Goal: Information Seeking & Learning: Learn about a topic

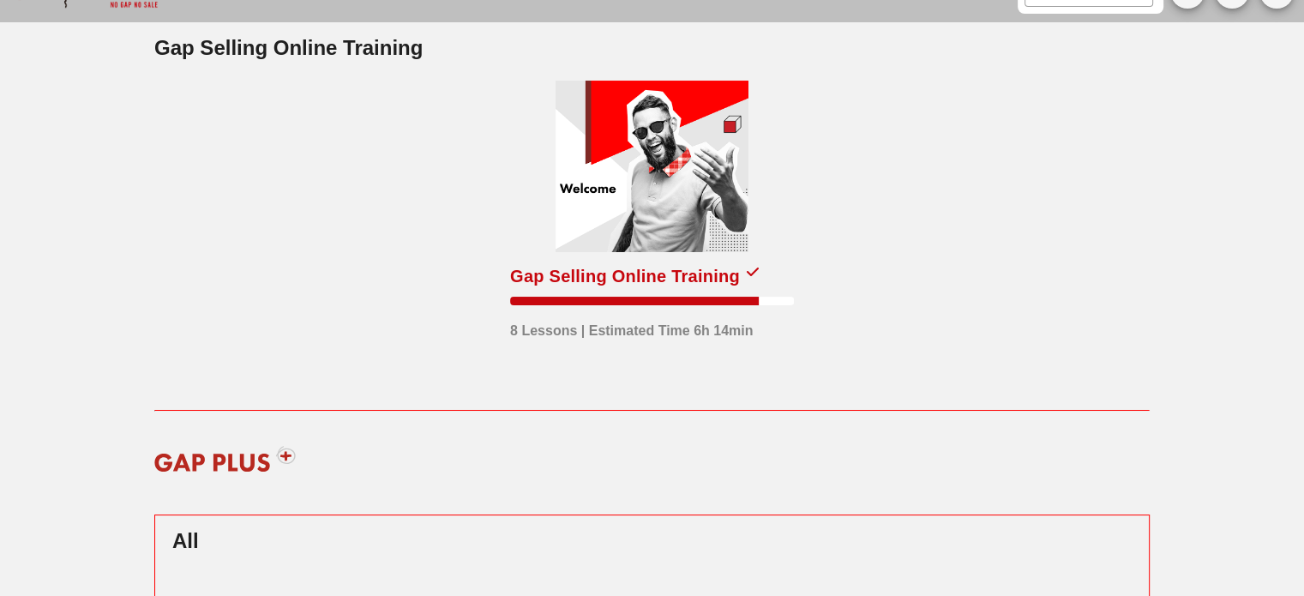
scroll to position [45, 0]
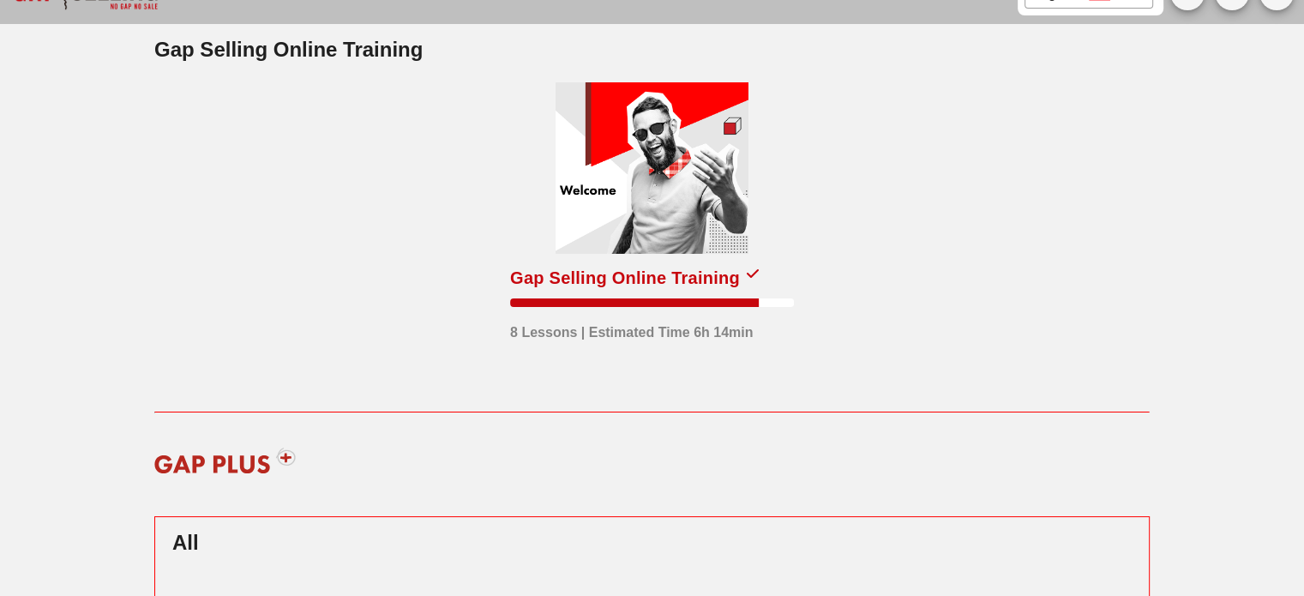
click at [657, 187] on div at bounding box center [652, 167] width 193 height 171
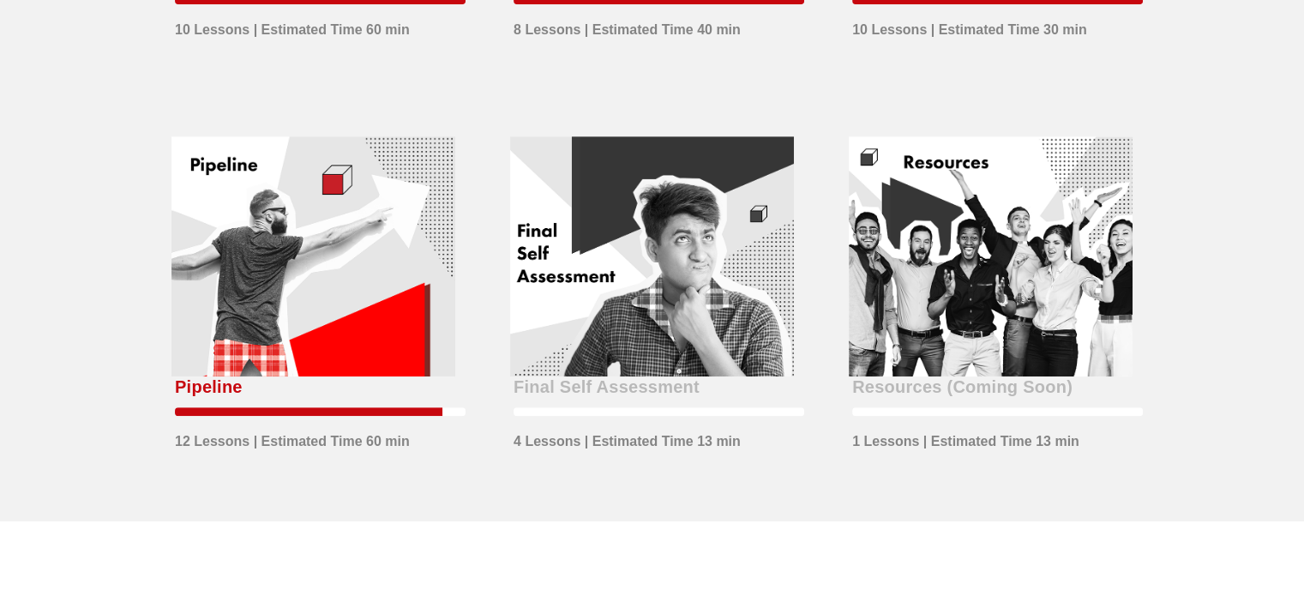
scroll to position [802, 0]
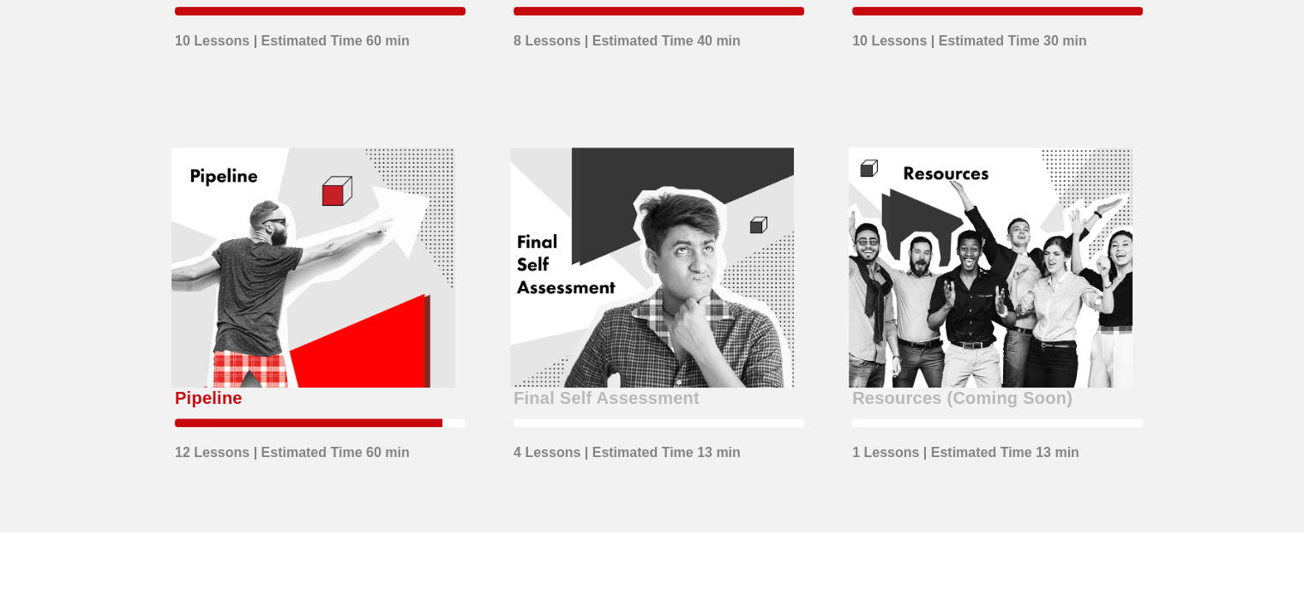
click at [313, 319] on div at bounding box center [313, 267] width 284 height 240
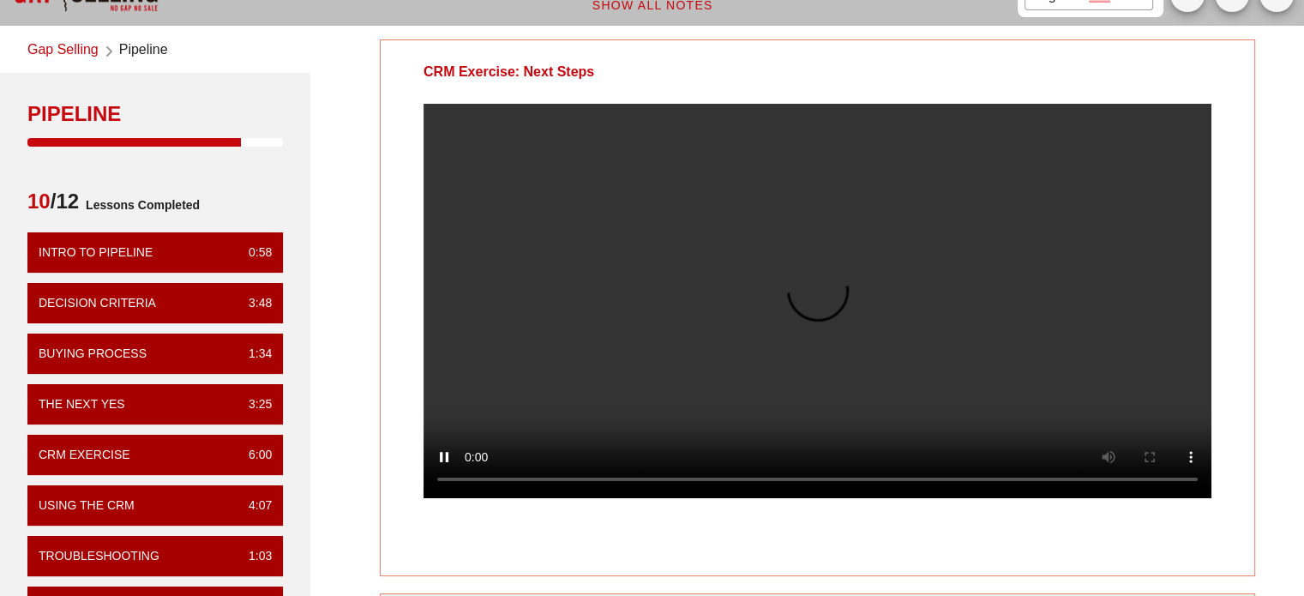
scroll to position [41, 0]
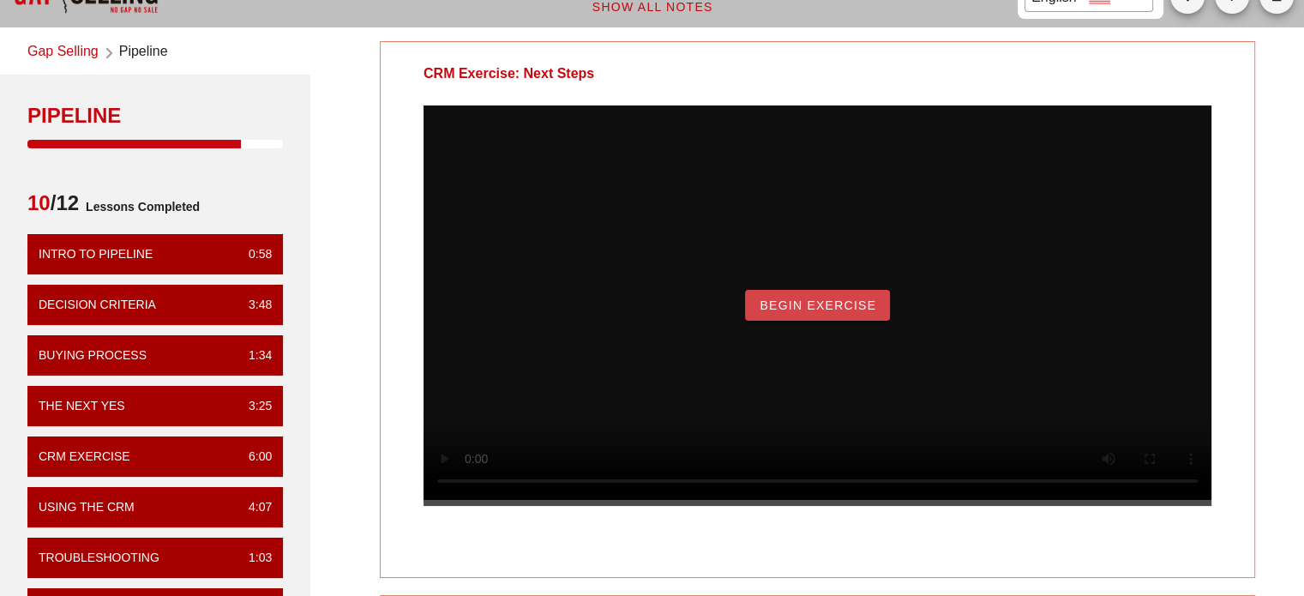
click at [785, 312] on span "Begin Exercise" at bounding box center [817, 305] width 117 height 14
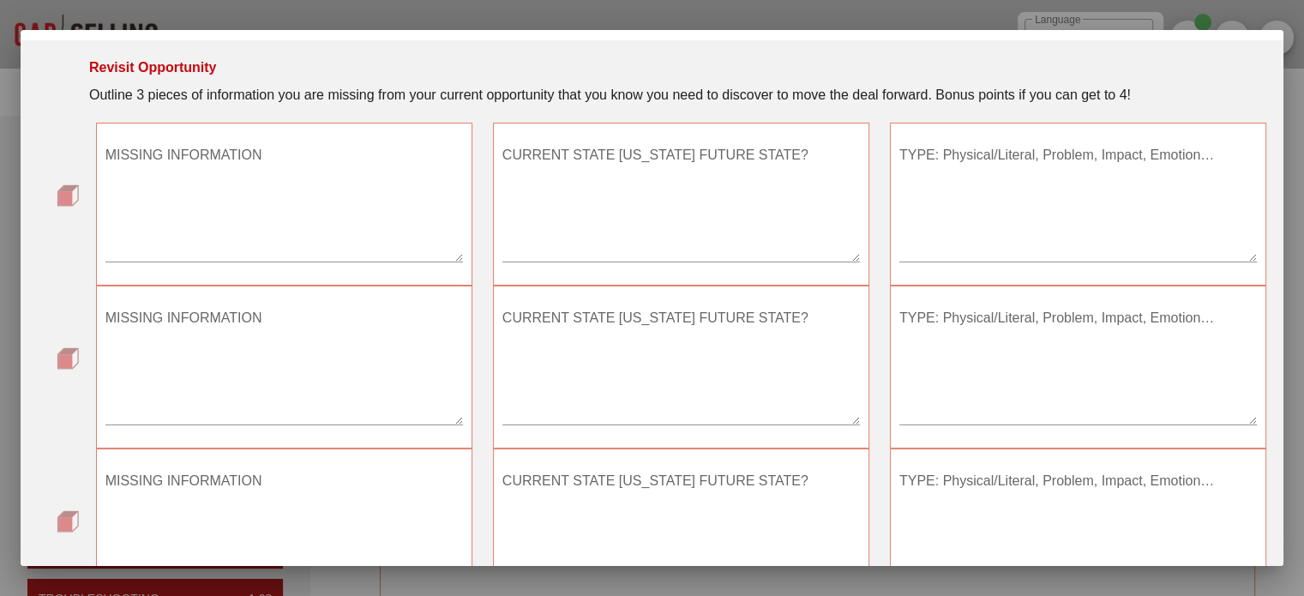
scroll to position [312, 0]
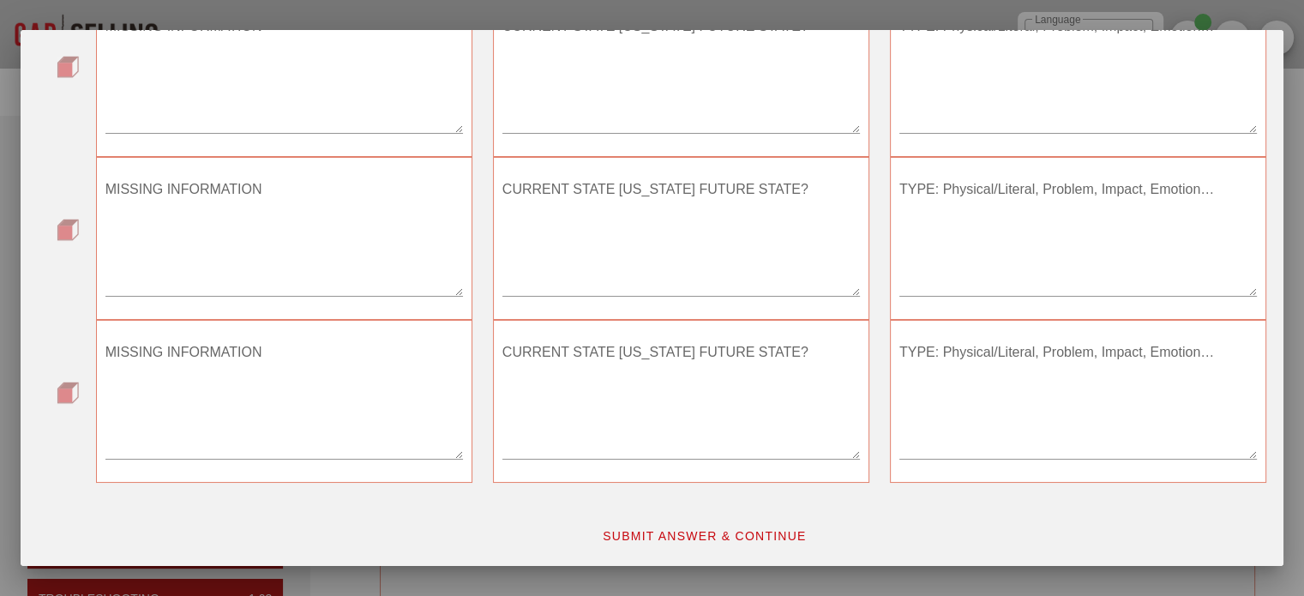
click at [669, 543] on button "SUBMIT ANSWER & CONTINUE" at bounding box center [704, 535] width 232 height 31
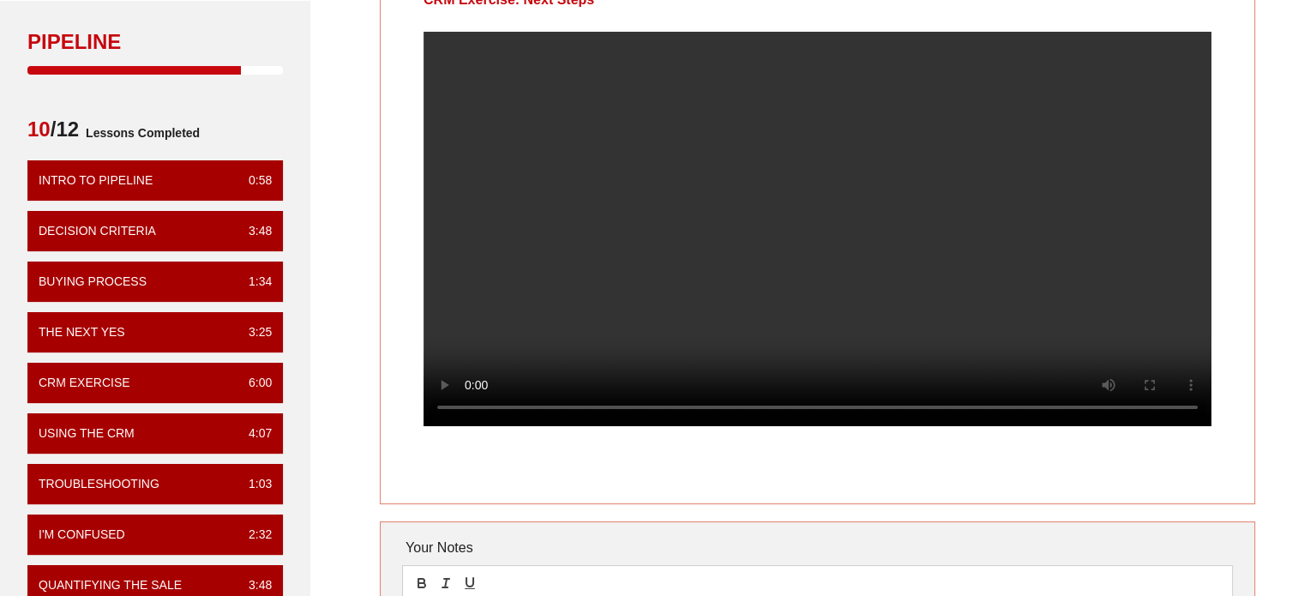
scroll to position [0, 0]
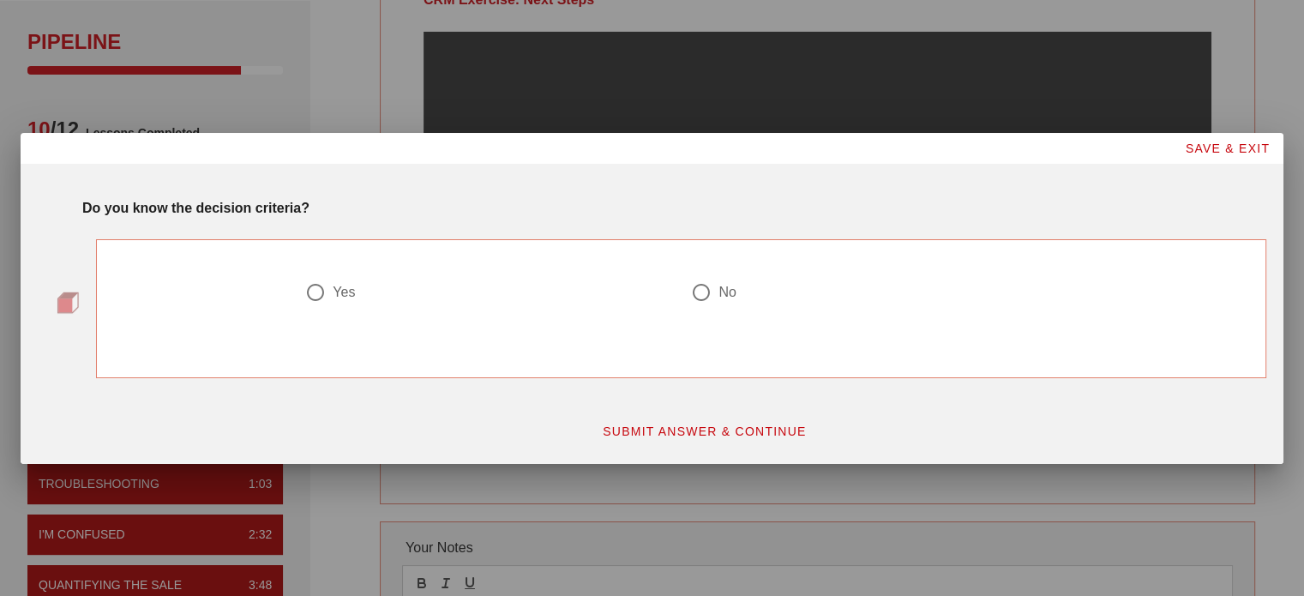
click at [353, 292] on div "Yes" at bounding box center [344, 292] width 22 height 17
radio input "true"
click at [624, 430] on span "SUBMIT ANSWER & CONTINUE" at bounding box center [704, 431] width 205 height 14
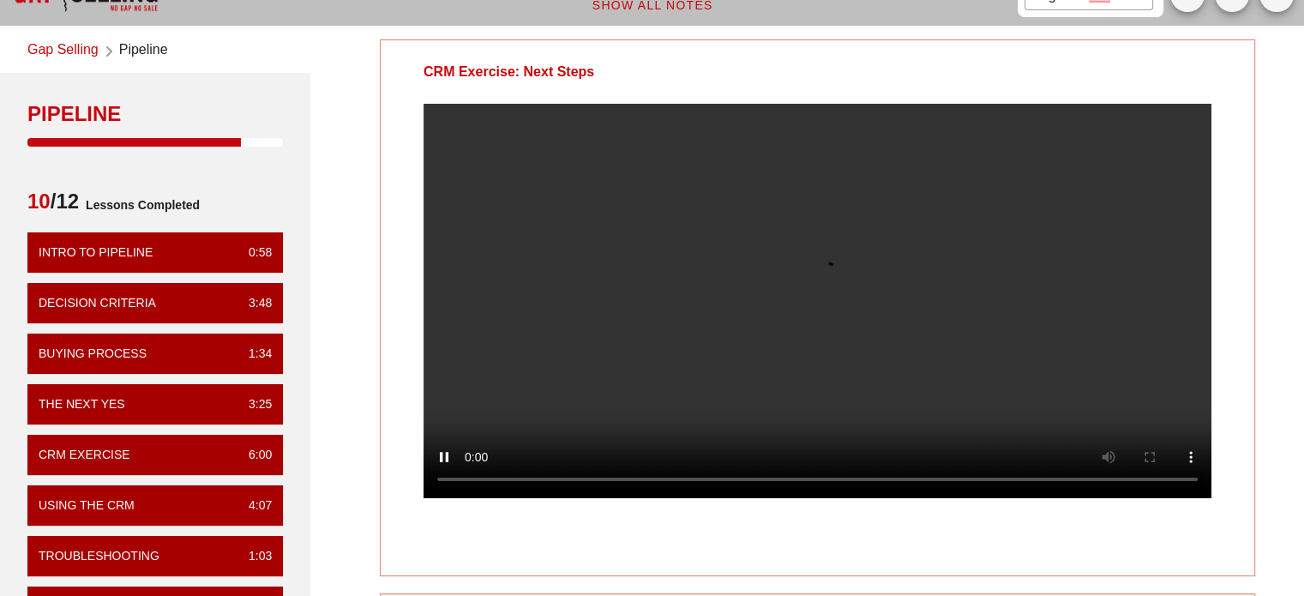
scroll to position [41, 0]
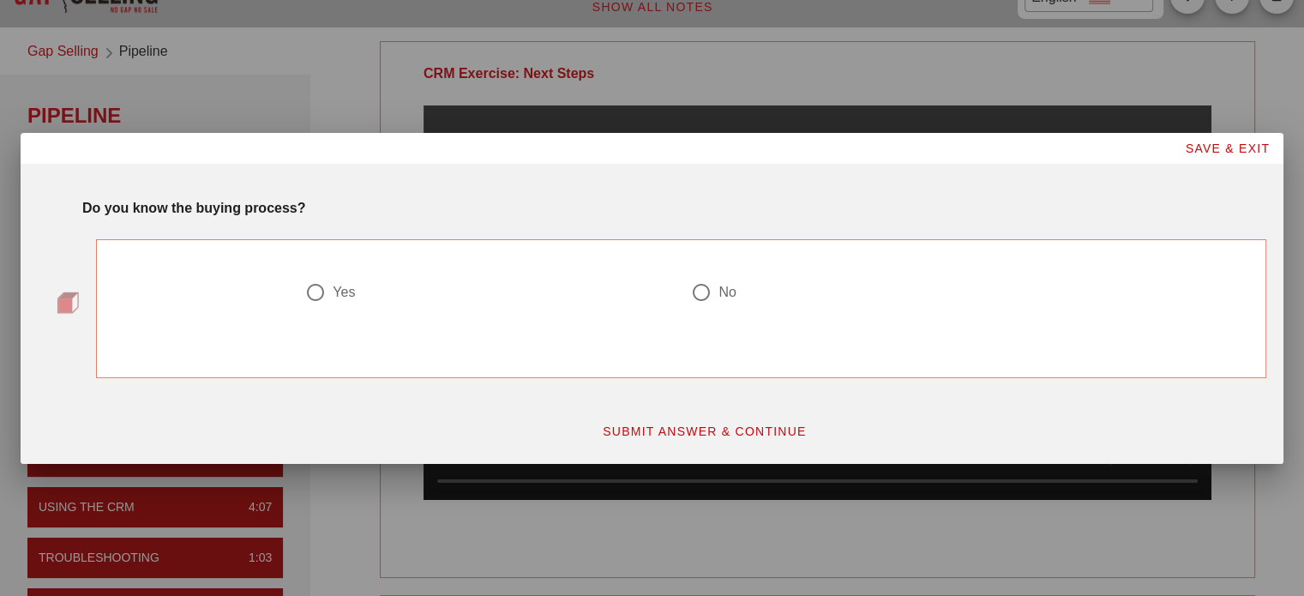
click at [343, 291] on div "Yes" at bounding box center [344, 292] width 22 height 17
click at [727, 313] on div at bounding box center [873, 313] width 365 height 21
click at [731, 298] on div "No" at bounding box center [726, 292] width 17 height 17
radio input "false"
radio input "true"
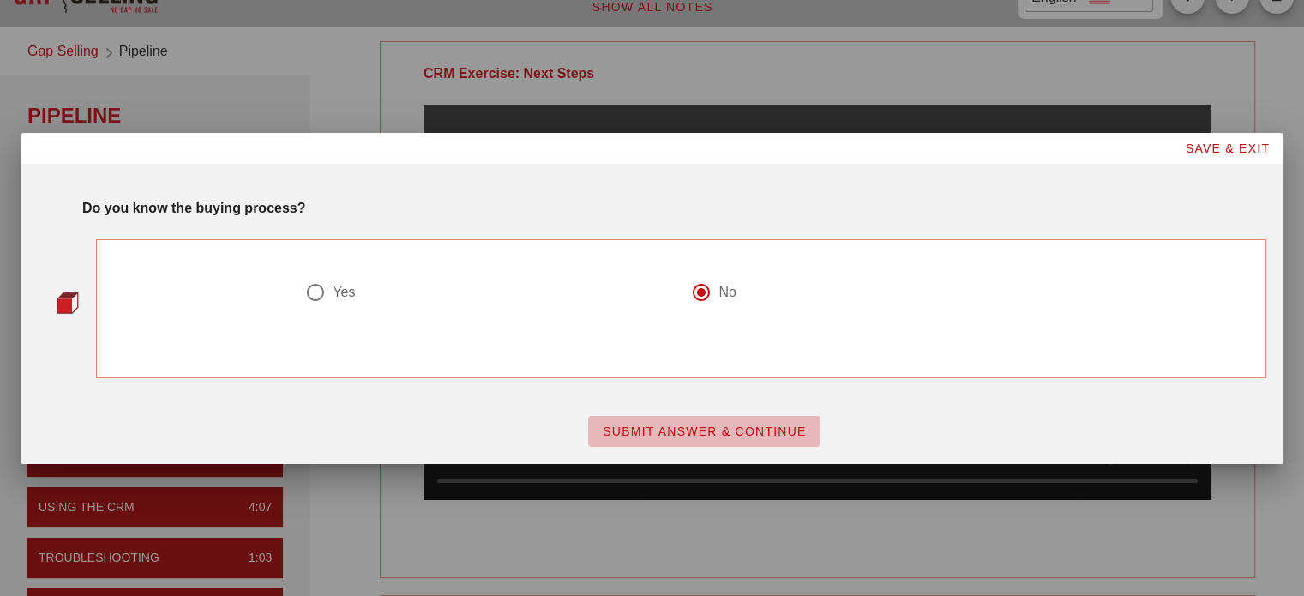
click at [717, 430] on span "SUBMIT ANSWER & CONTINUE" at bounding box center [704, 431] width 205 height 14
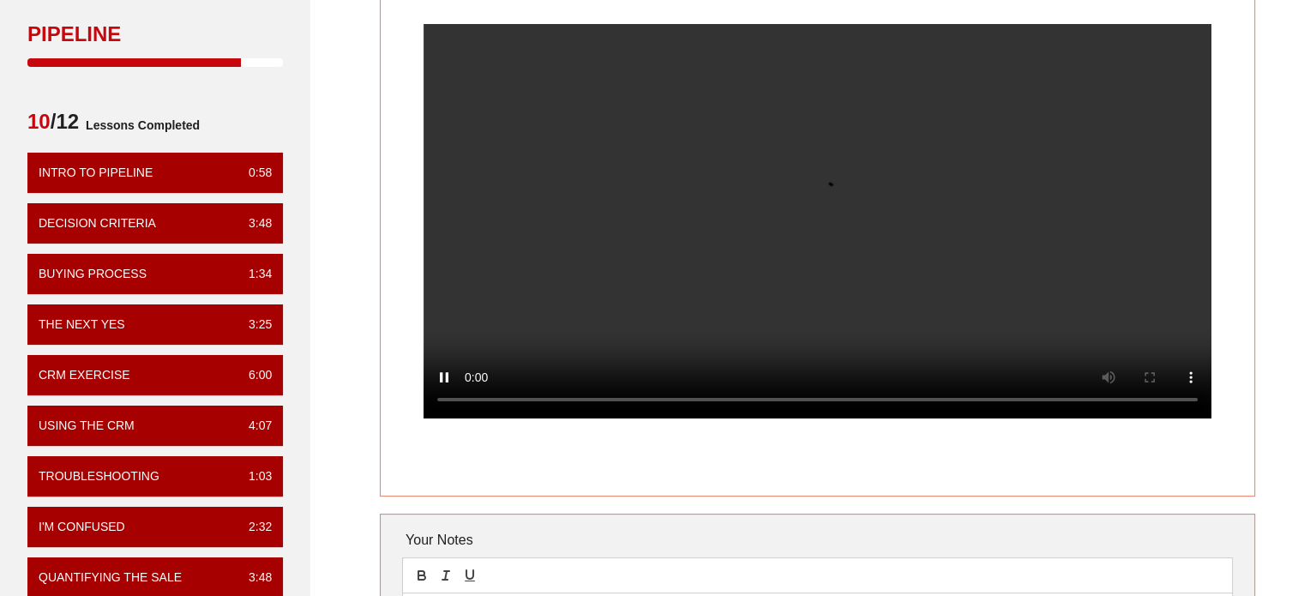
scroll to position [95, 0]
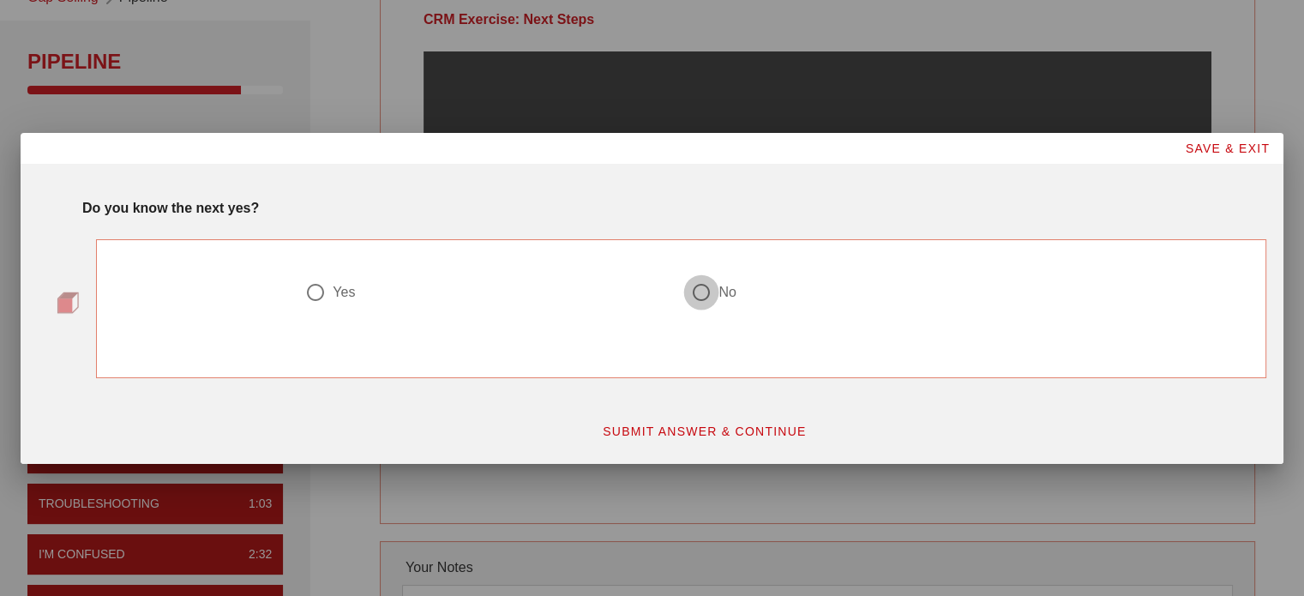
click at [700, 297] on div at bounding box center [701, 292] width 29 height 29
radio input "true"
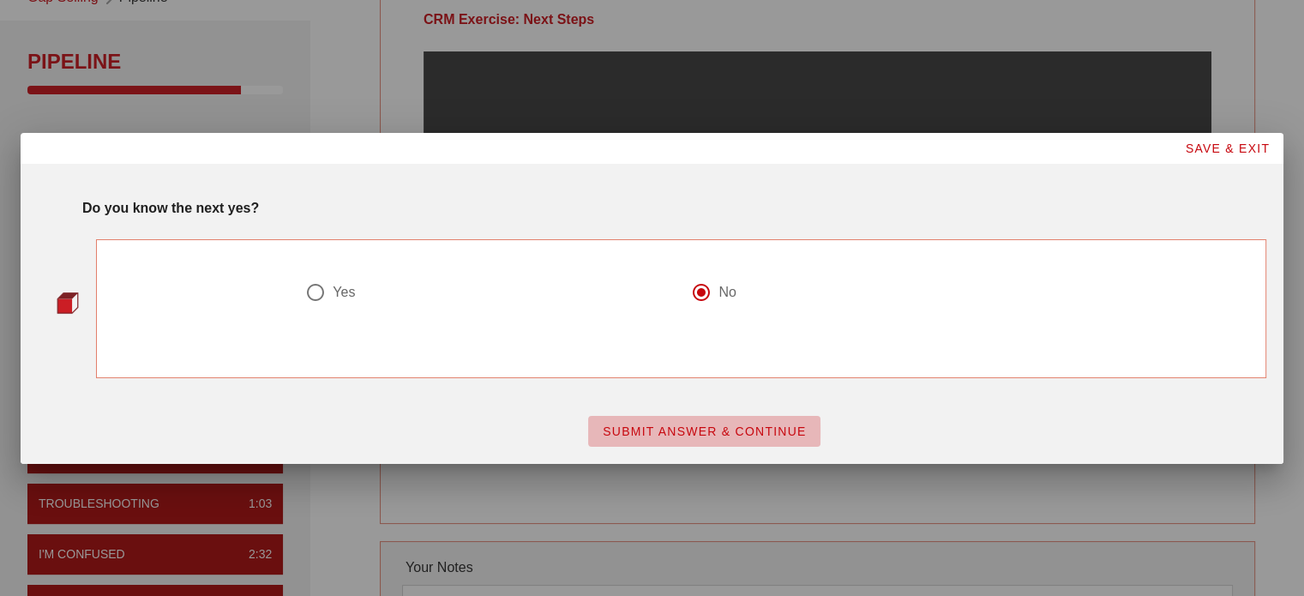
click at [702, 425] on span "SUBMIT ANSWER & CONTINUE" at bounding box center [704, 431] width 205 height 14
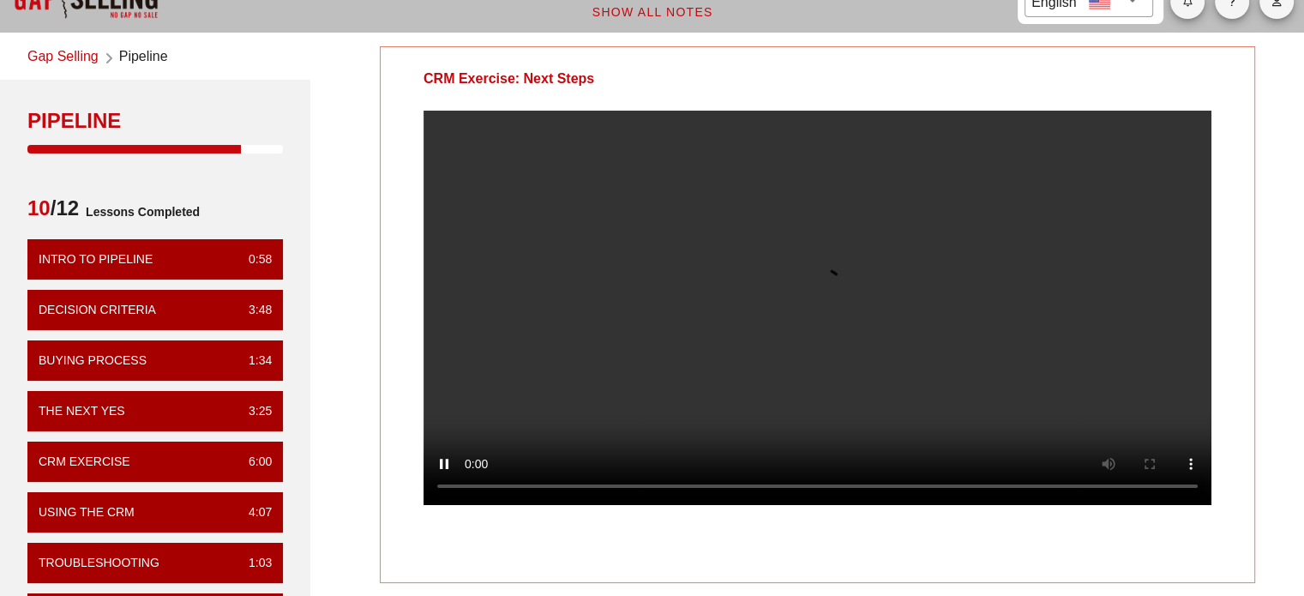
scroll to position [38, 0]
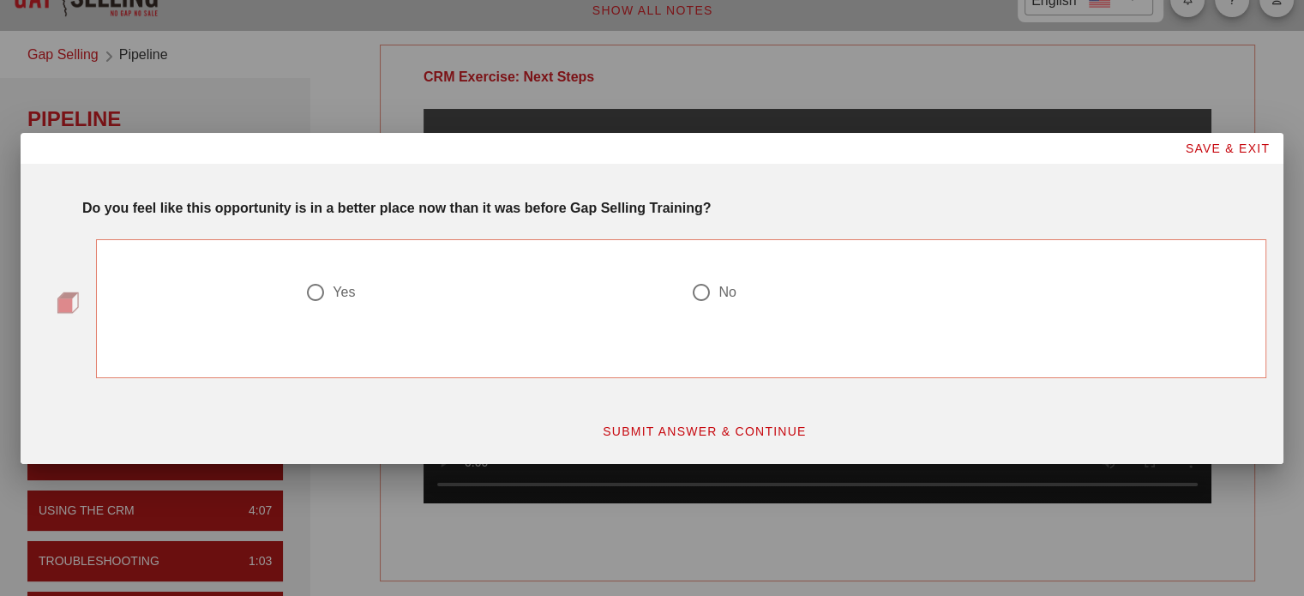
click at [343, 299] on div "Yes" at bounding box center [344, 292] width 22 height 17
radio input "true"
click at [713, 433] on span "SUBMIT ANSWER & CONTINUE" at bounding box center [704, 431] width 205 height 14
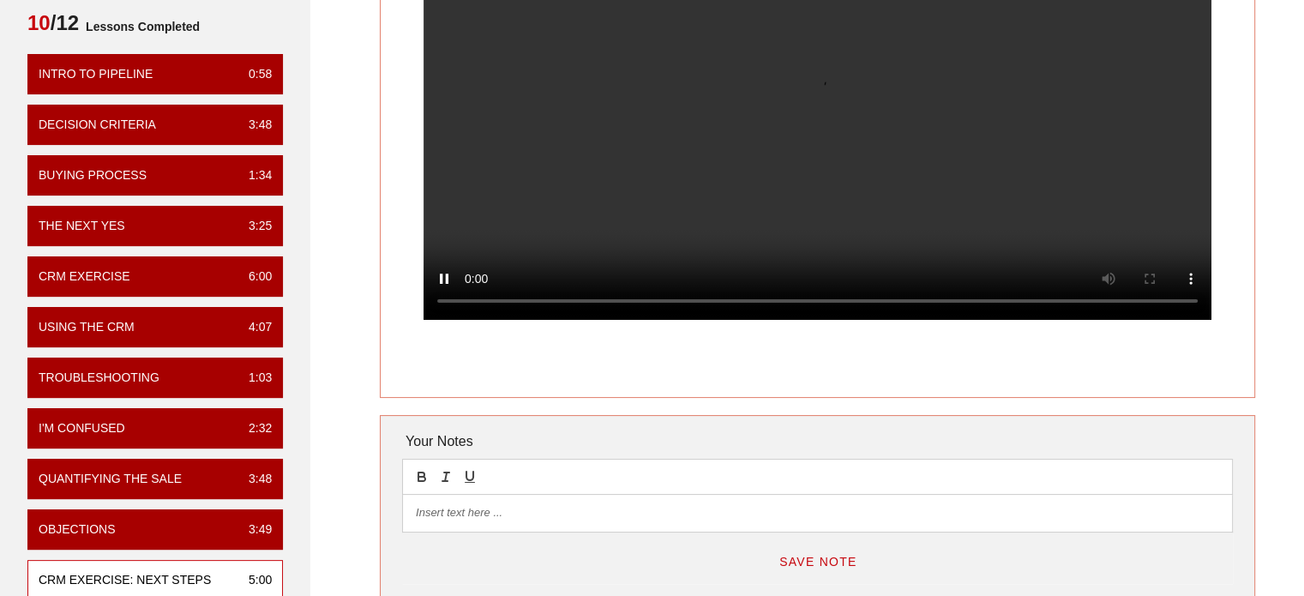
scroll to position [99, 0]
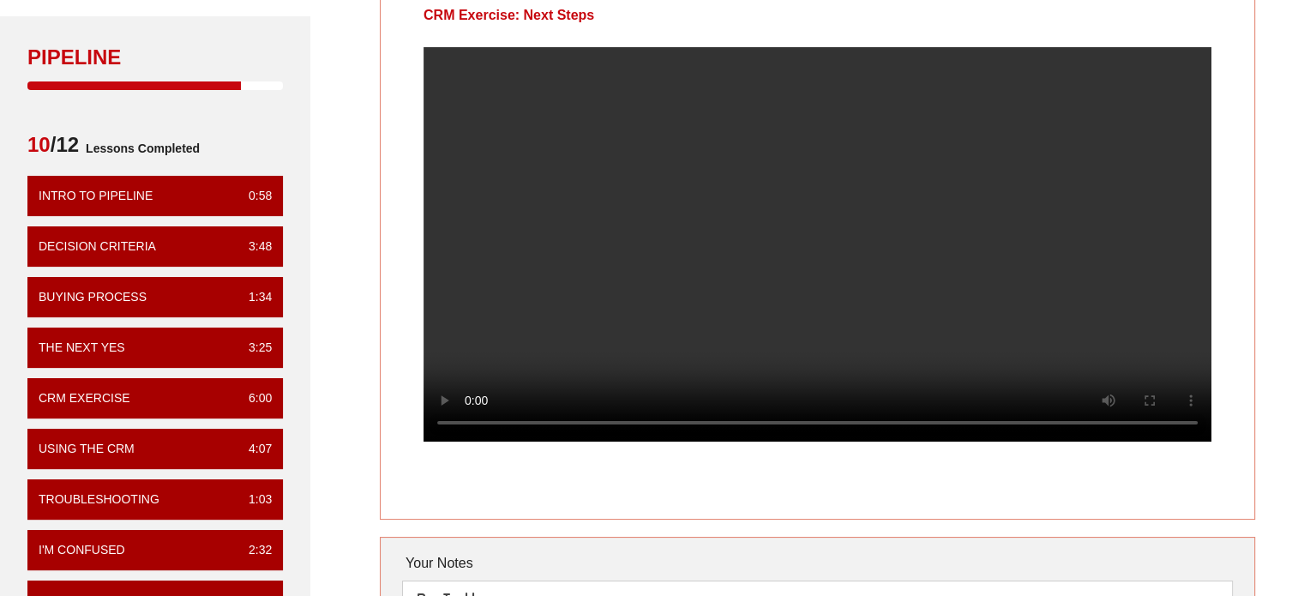
click at [901, 308] on video at bounding box center [818, 244] width 788 height 394
click at [892, 208] on video at bounding box center [818, 244] width 788 height 394
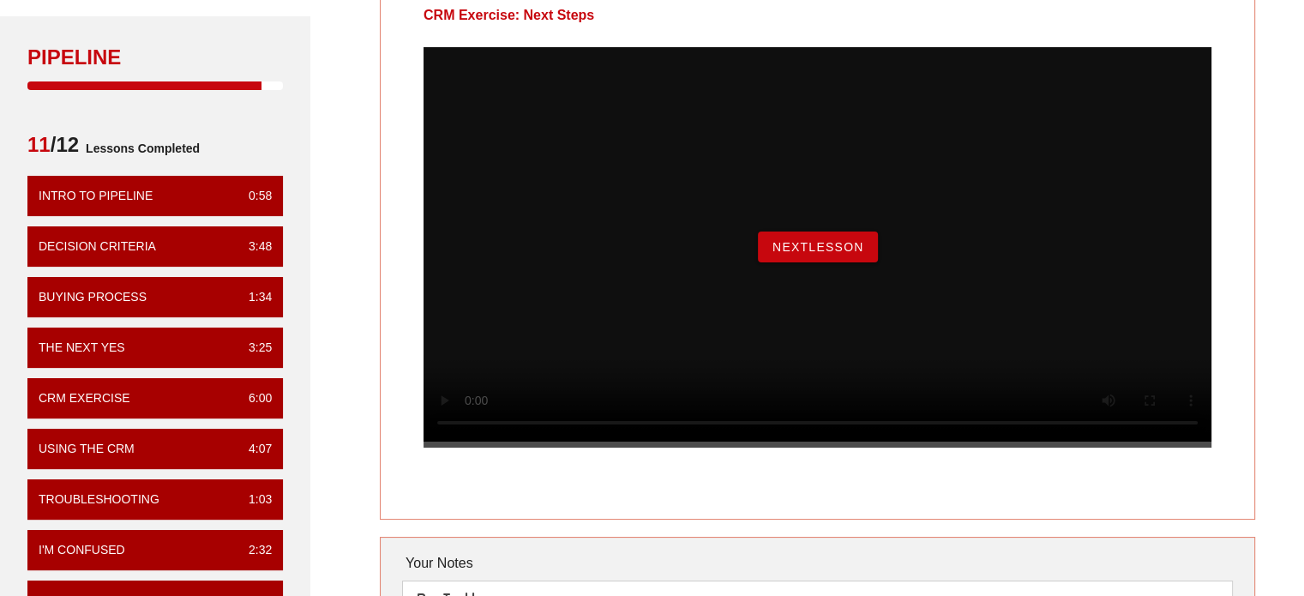
click at [806, 254] on span "NextLesson" at bounding box center [818, 247] width 93 height 14
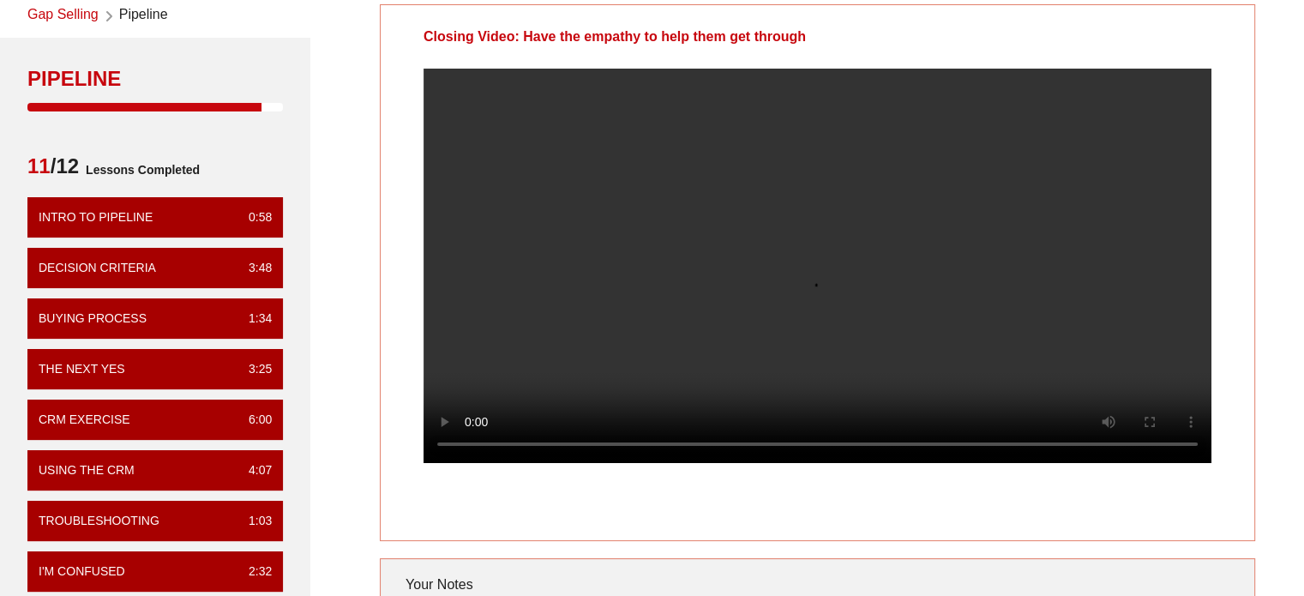
scroll to position [77, 0]
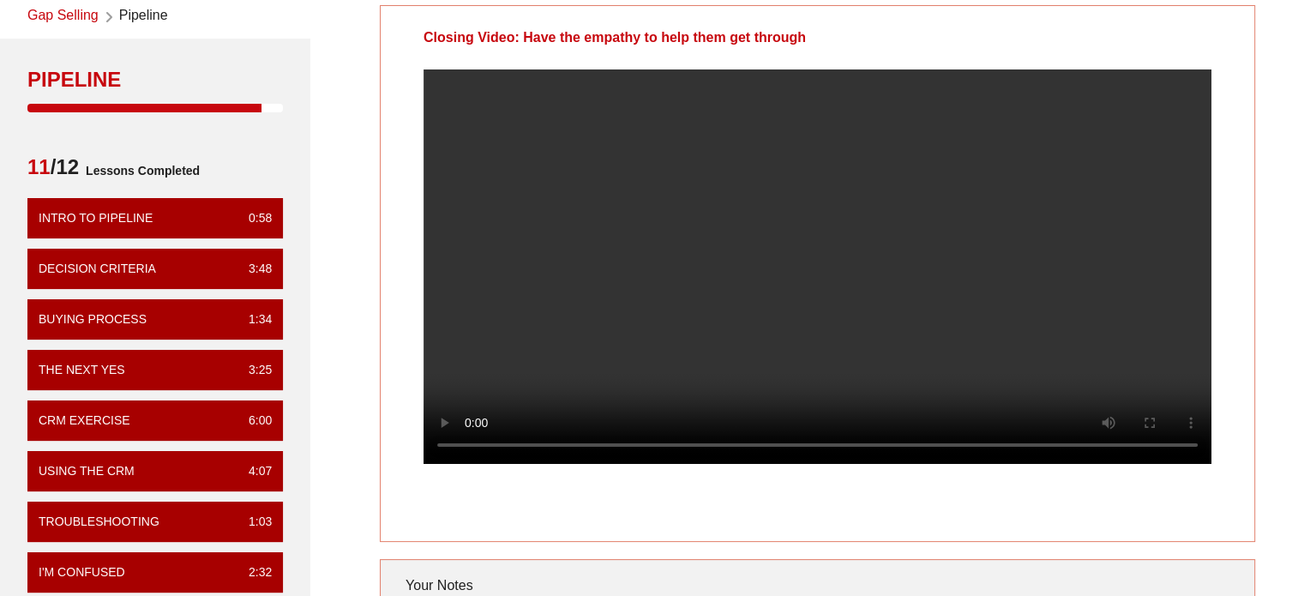
click at [753, 207] on video at bounding box center [818, 266] width 788 height 394
click at [786, 305] on video at bounding box center [818, 266] width 788 height 394
click at [1001, 129] on video at bounding box center [818, 266] width 788 height 394
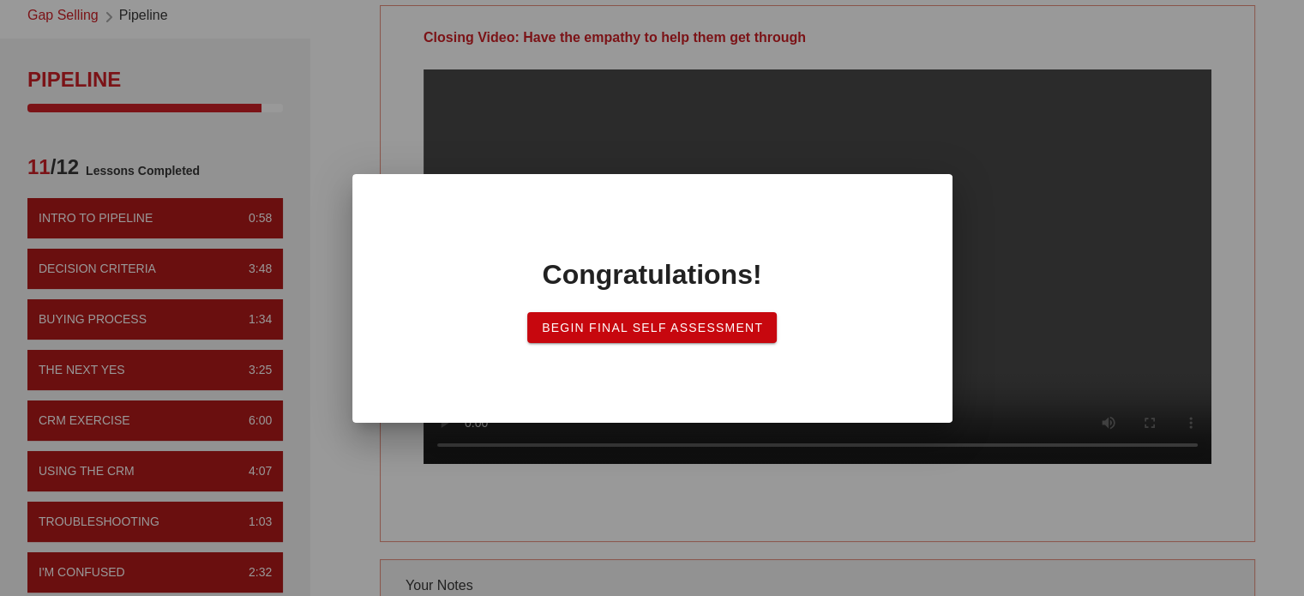
click at [750, 328] on span "Begin Final Self Assessment" at bounding box center [652, 328] width 222 height 14
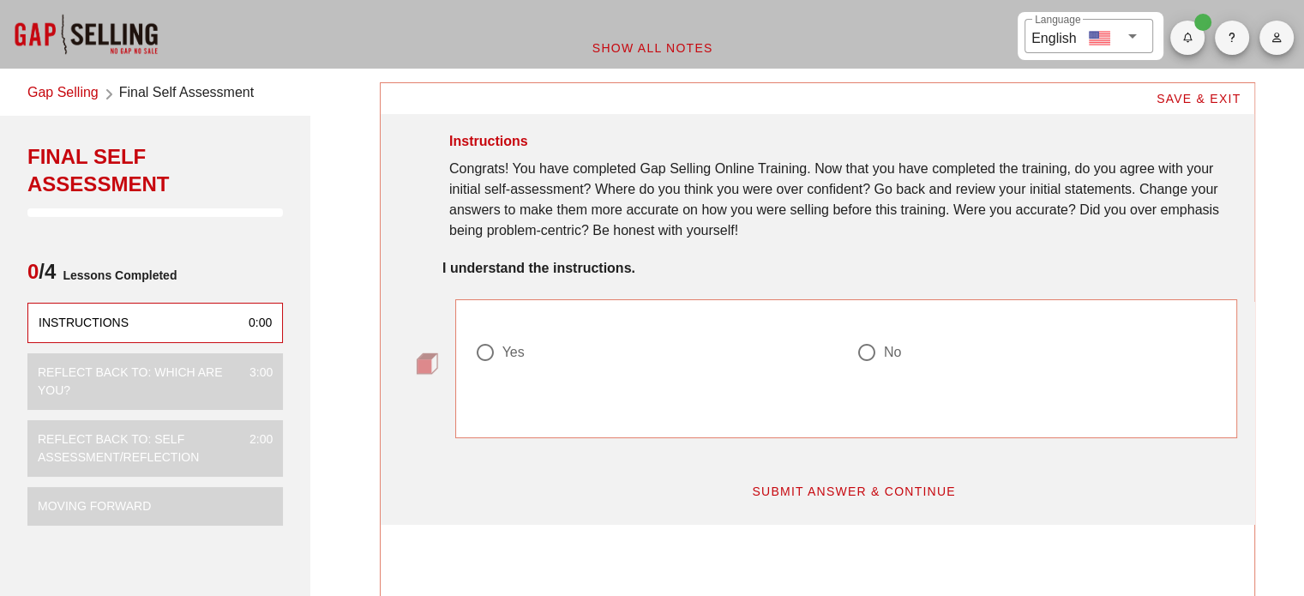
click at [487, 361] on div at bounding box center [485, 352] width 29 height 29
radio input "true"
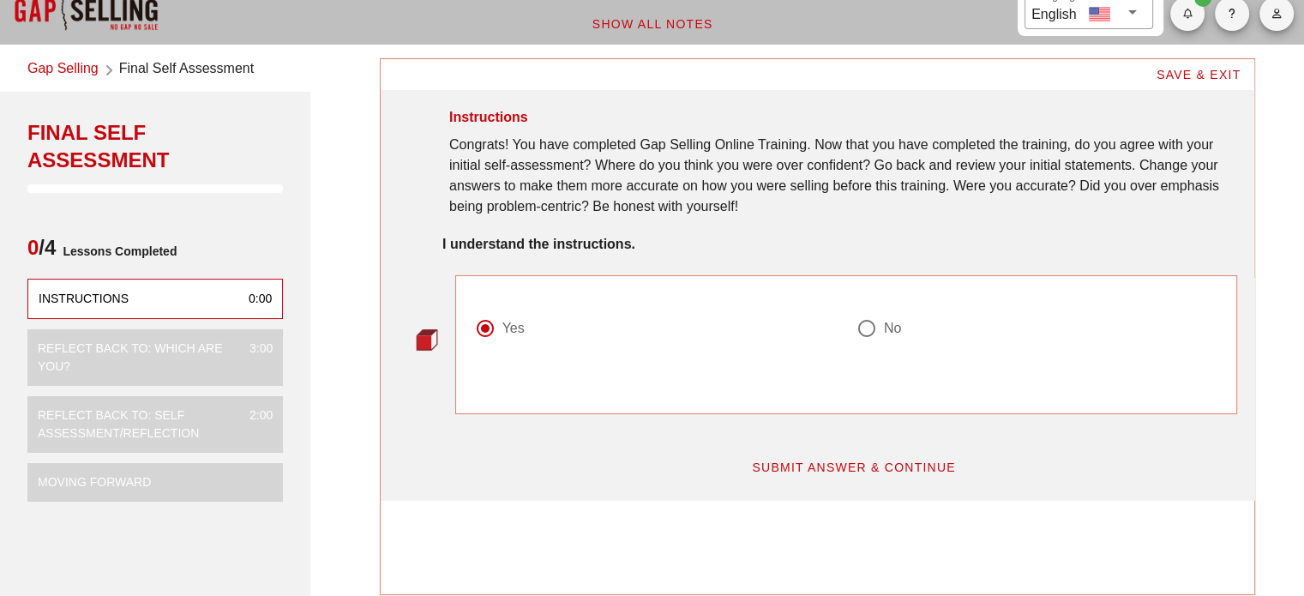
click at [801, 466] on span "SUBMIT ANSWER & CONTINUE" at bounding box center [853, 467] width 205 height 14
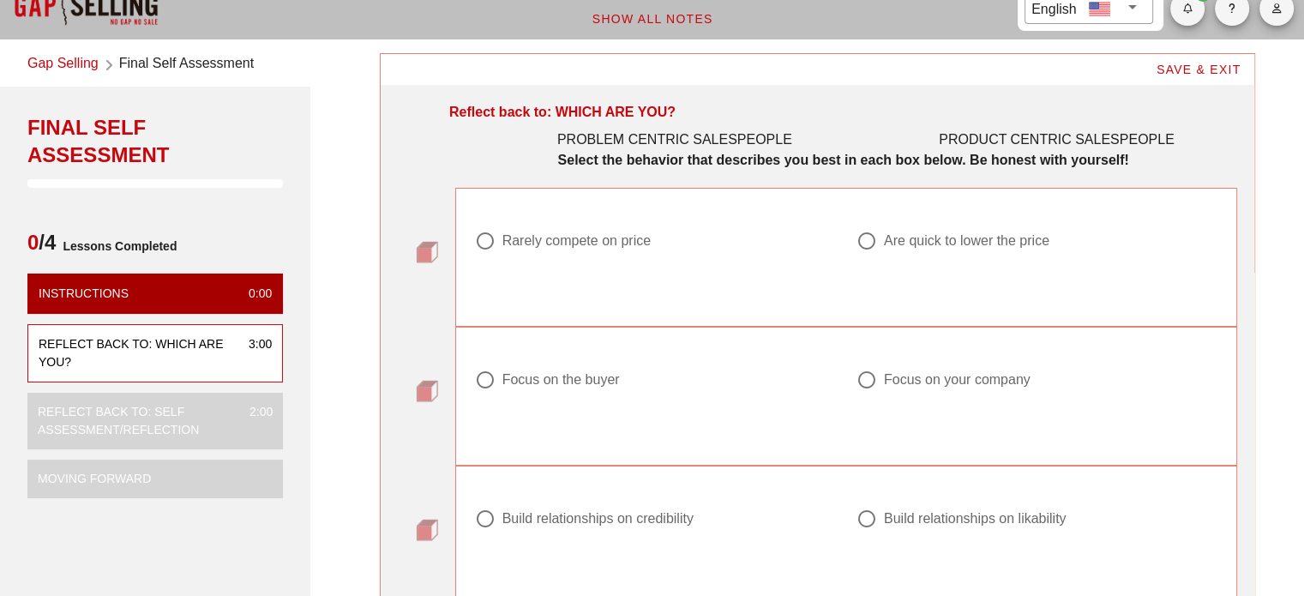
scroll to position [30, 0]
click at [870, 242] on div at bounding box center [866, 239] width 29 height 29
radio input "true"
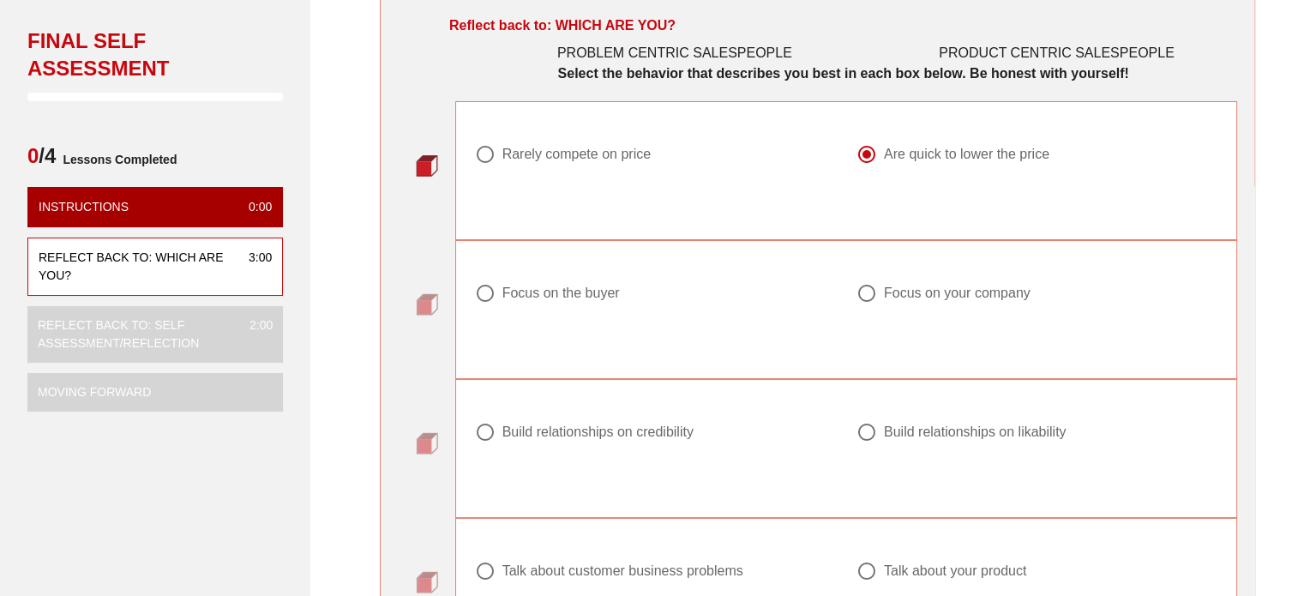
scroll to position [145, 0]
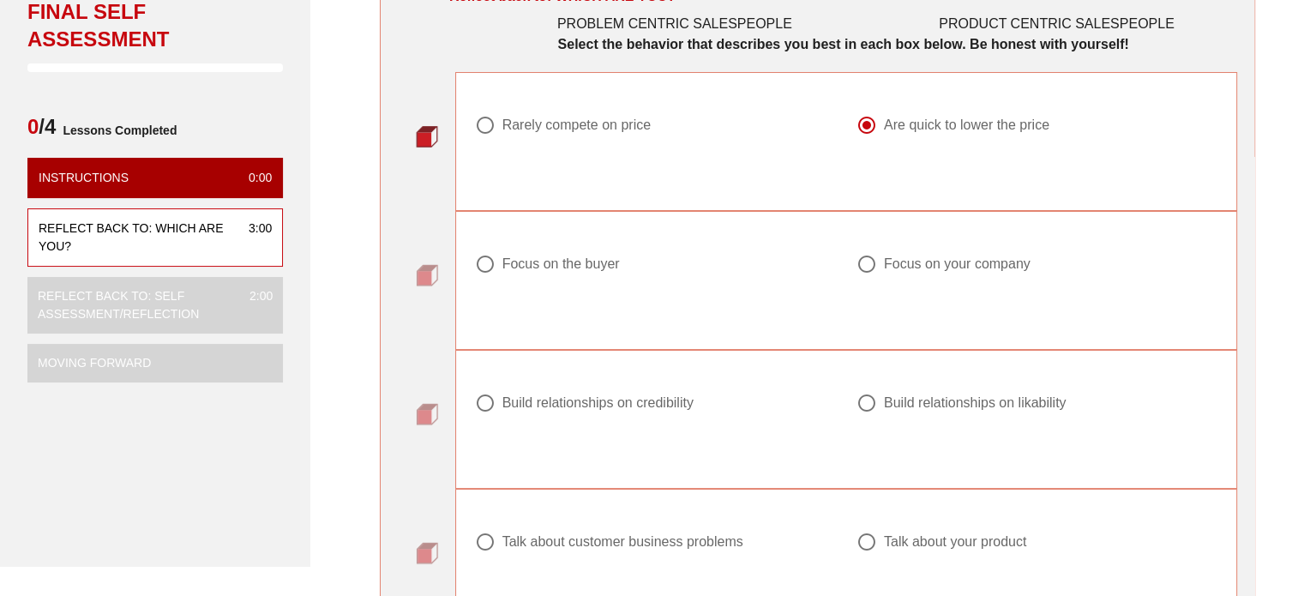
click at [612, 260] on div "Focus on the buyer" at bounding box center [560, 263] width 117 height 17
radio input "true"
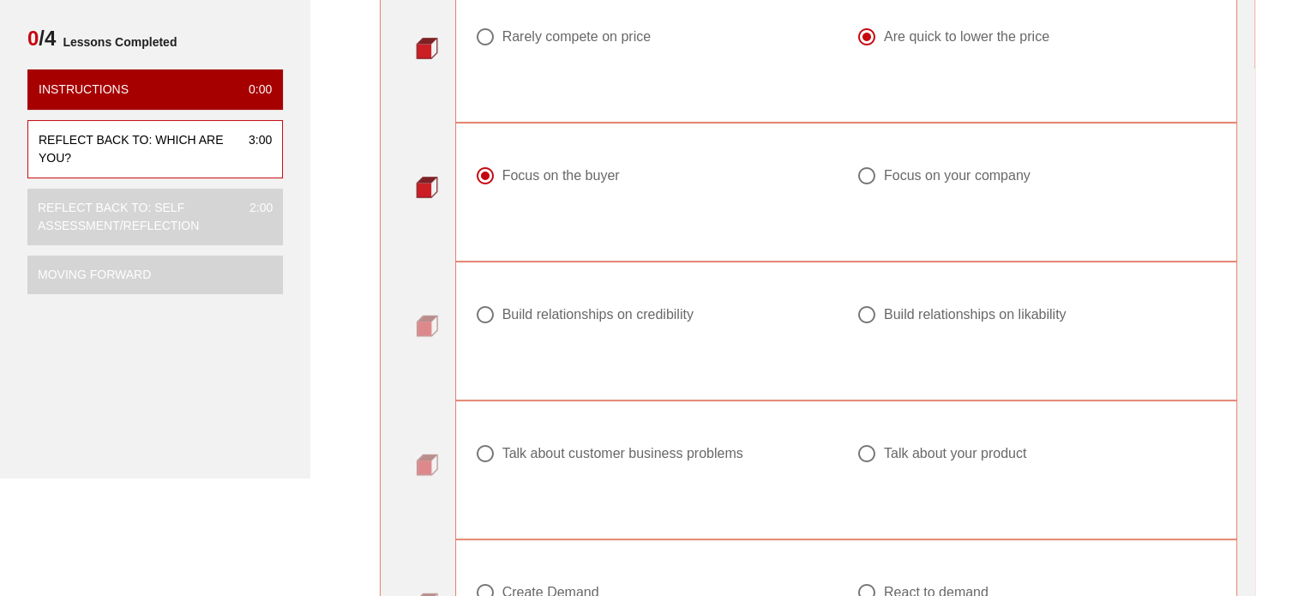
scroll to position [233, 0]
click at [662, 314] on div "Build relationships on credibility" at bounding box center [597, 314] width 191 height 17
radio input "true"
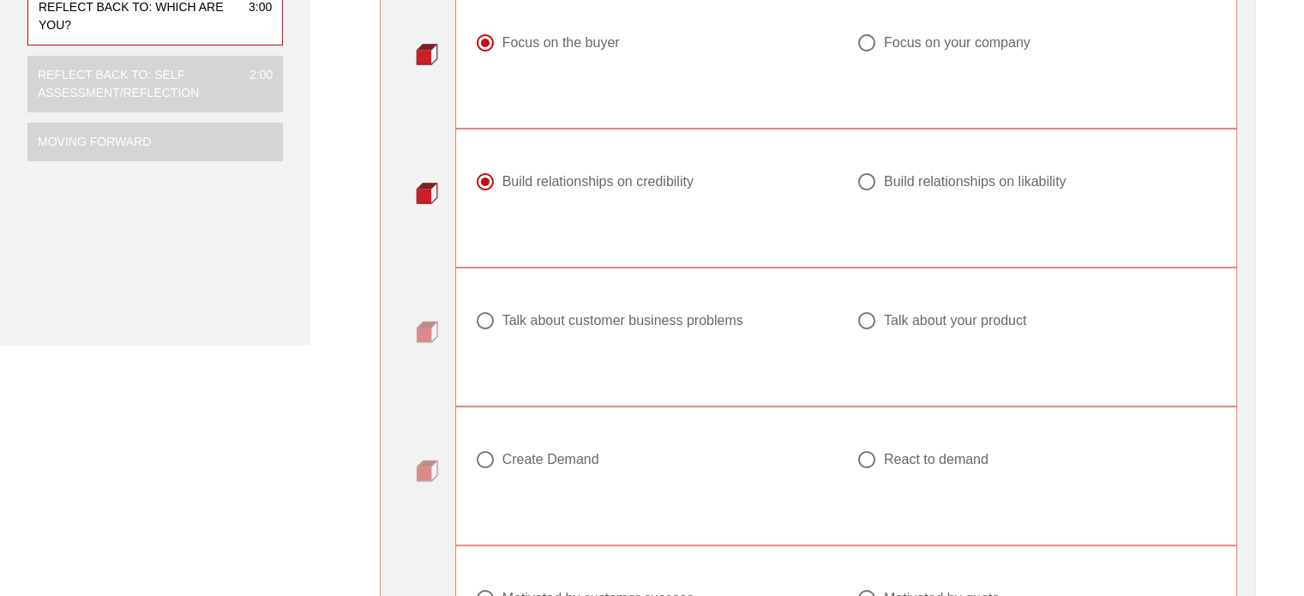
scroll to position [365, 0]
click at [706, 315] on div "Talk about customer business problems" at bounding box center [622, 321] width 241 height 17
radio input "true"
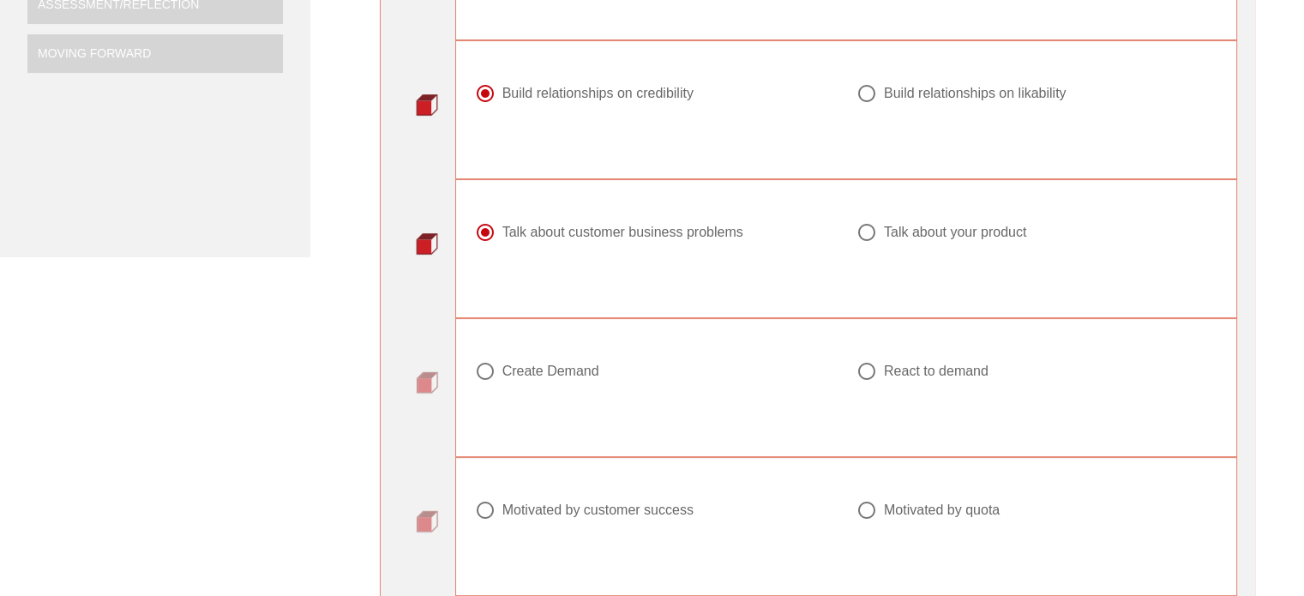
click at [581, 371] on div "Create Demand" at bounding box center [550, 371] width 97 height 17
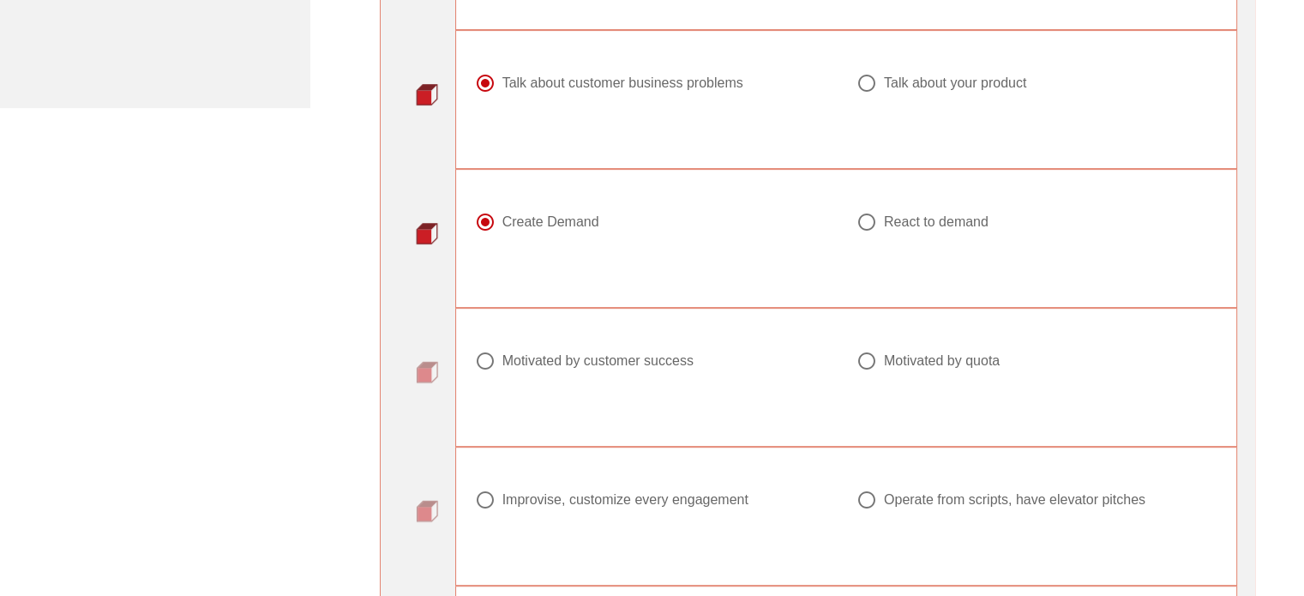
scroll to position [602, 0]
click at [868, 215] on div at bounding box center [866, 223] width 29 height 29
radio input "false"
radio input "true"
click at [678, 366] on div "Motivated by customer success" at bounding box center [597, 362] width 191 height 17
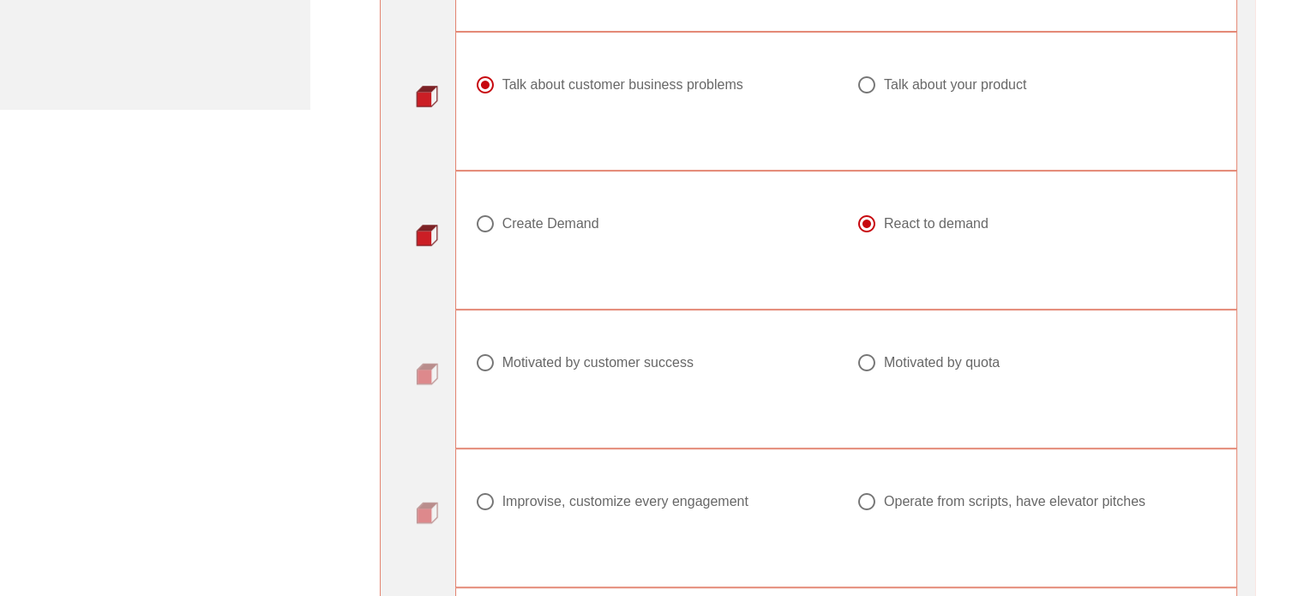
radio input "true"
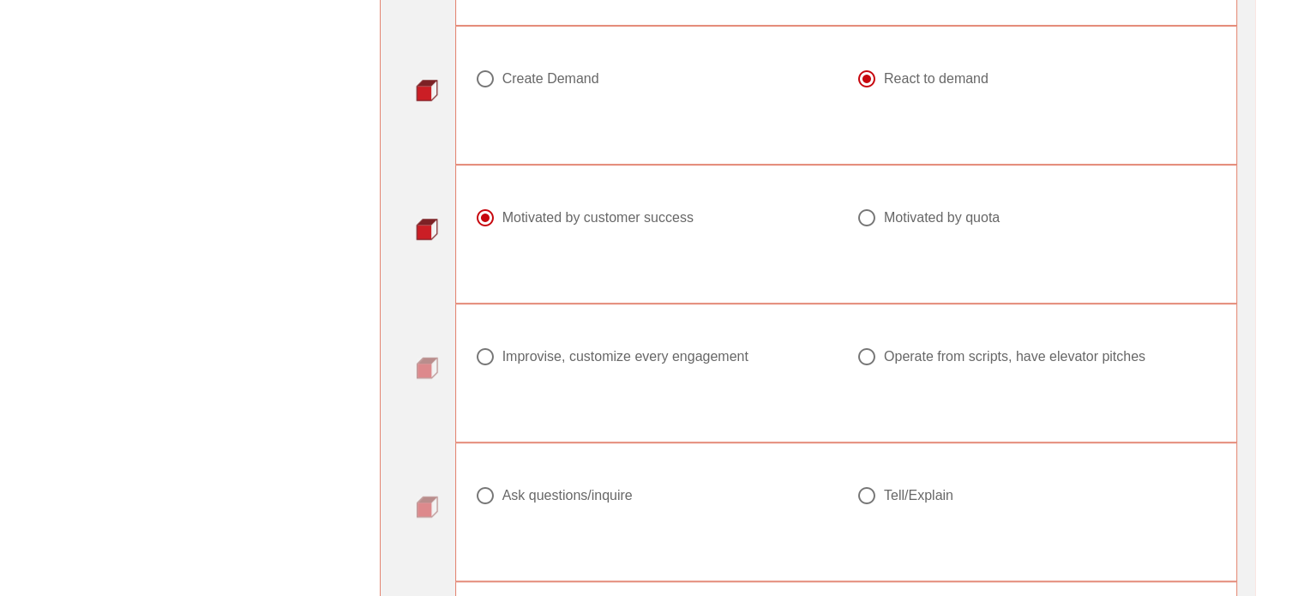
click at [746, 355] on div "Improvise, customize every engagement" at bounding box center [625, 356] width 246 height 17
radio input "true"
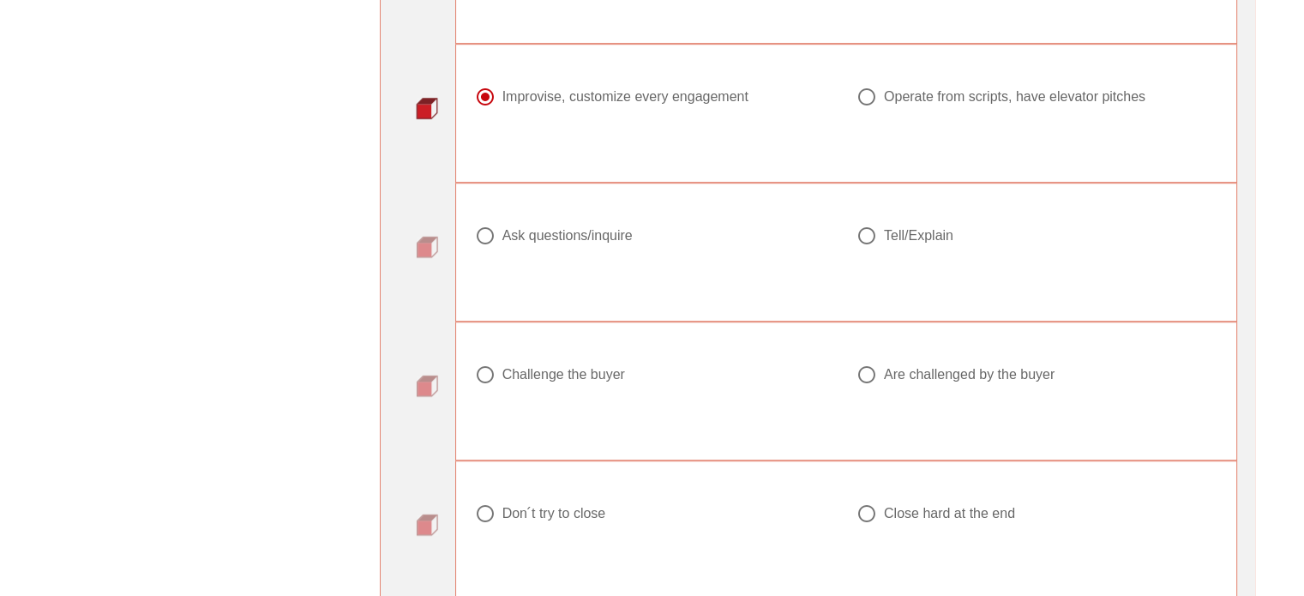
scroll to position [1005, 0]
click at [604, 229] on div "Ask questions/inquire" at bounding box center [567, 237] width 130 height 17
radio input "true"
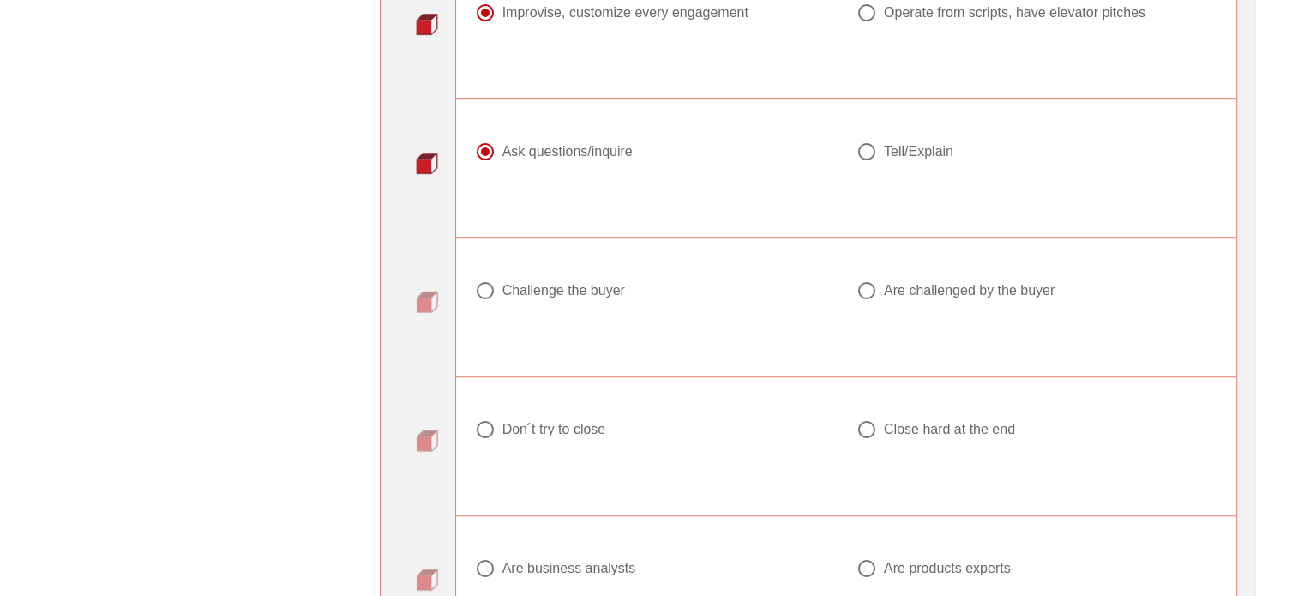
click at [602, 287] on div "Challenge the buyer" at bounding box center [563, 290] width 123 height 17
radio input "true"
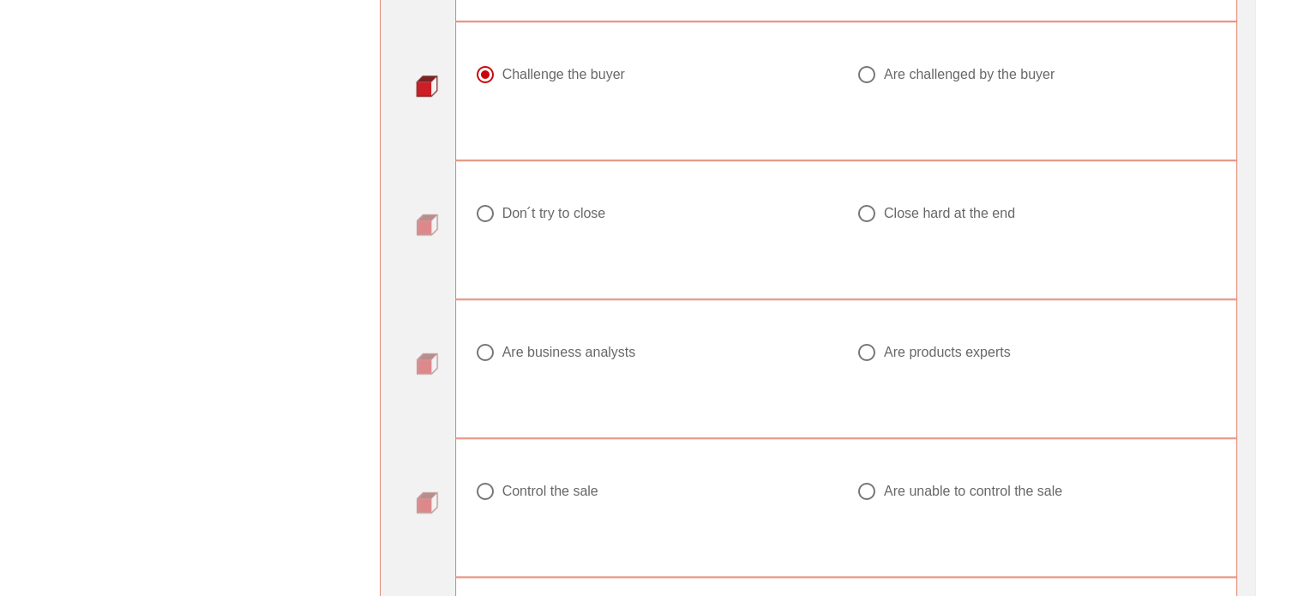
scroll to position [1307, 0]
click at [590, 211] on div "Don ́t try to close" at bounding box center [554, 213] width 104 height 17
radio input "true"
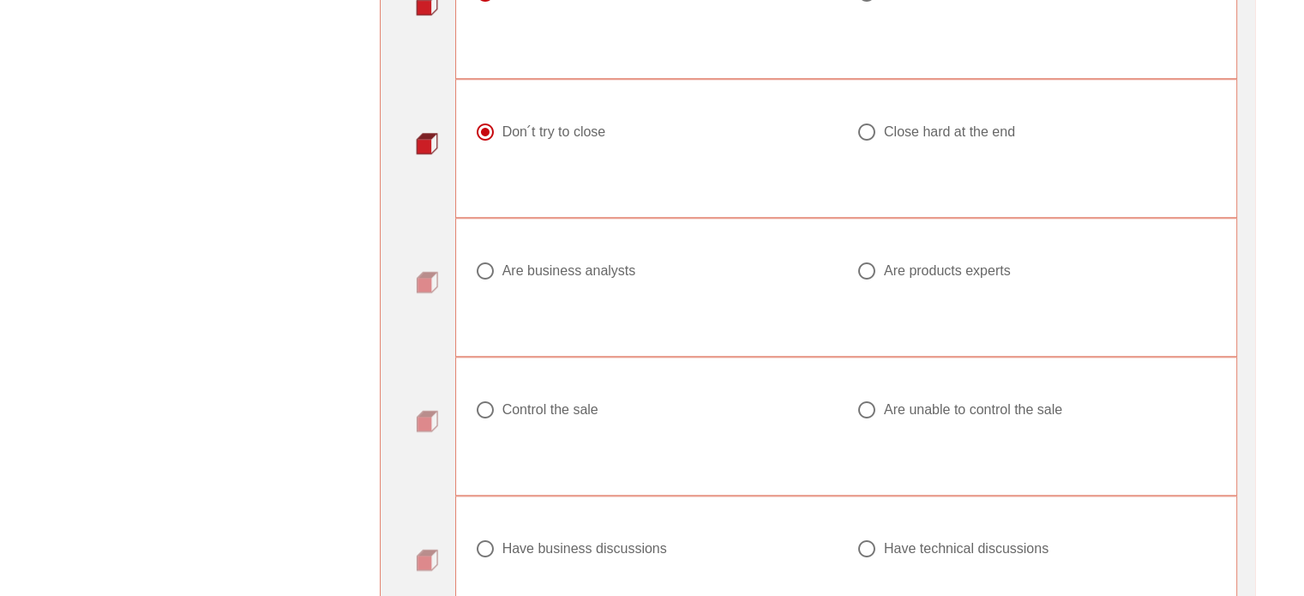
click at [600, 267] on div "Are business analysts" at bounding box center [569, 270] width 134 height 17
radio input "true"
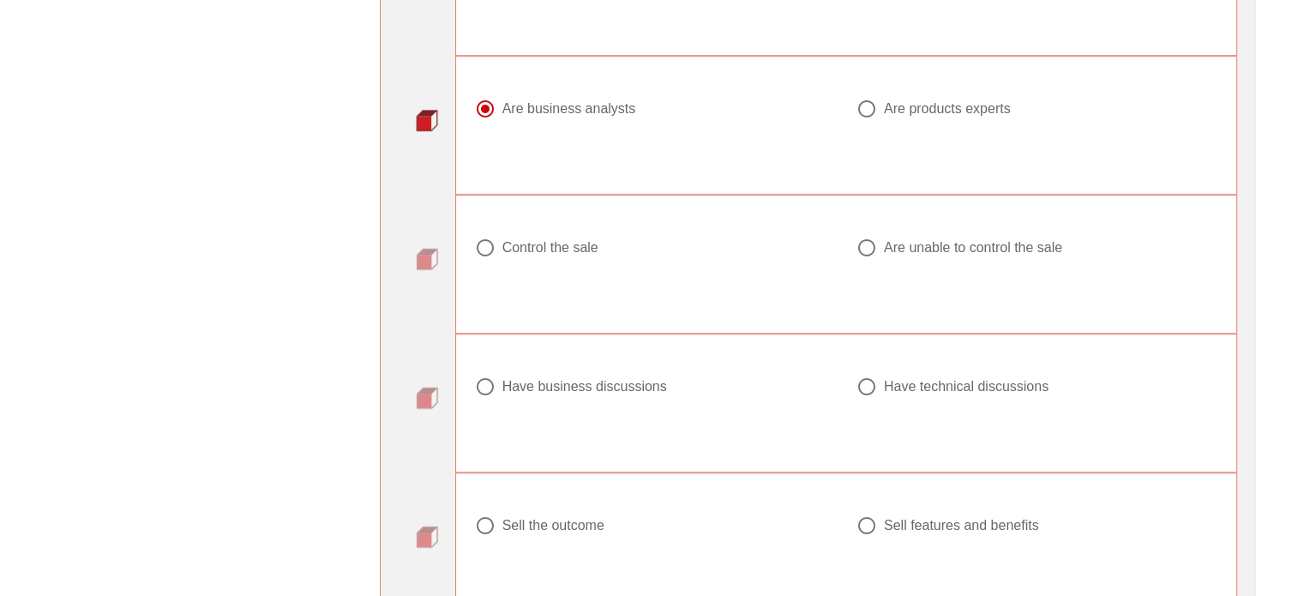
scroll to position [1549, 0]
click at [955, 250] on div "Are unable to control the sale" at bounding box center [973, 248] width 178 height 17
radio input "true"
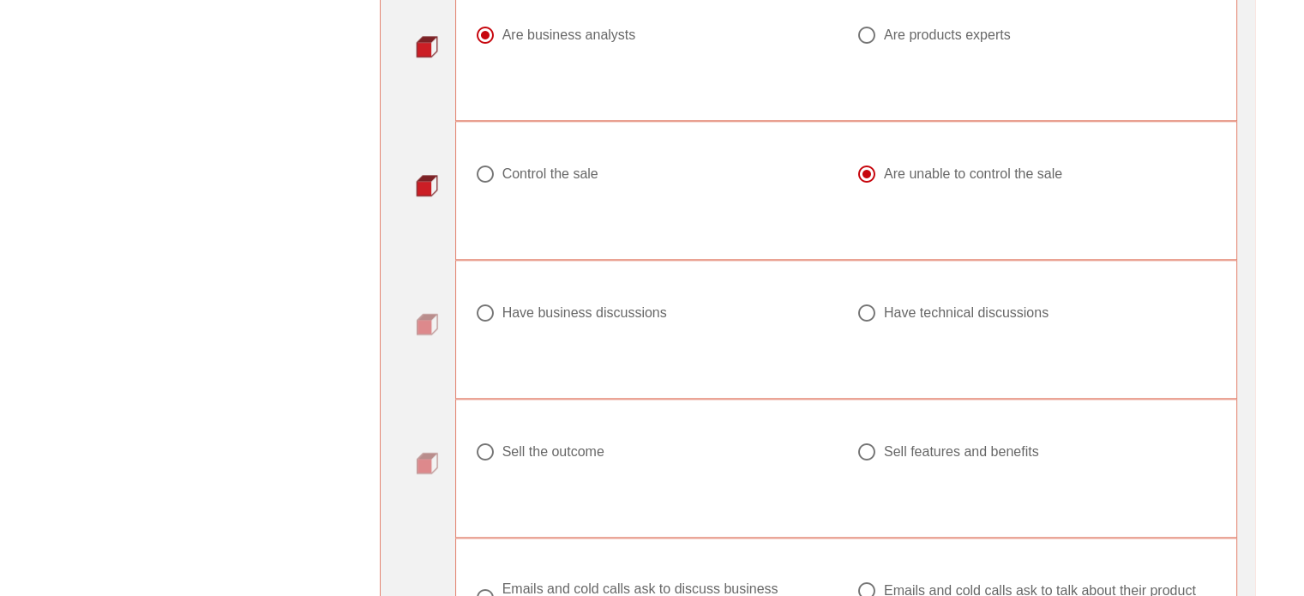
click at [632, 307] on div "Have business discussions" at bounding box center [584, 312] width 165 height 17
radio input "true"
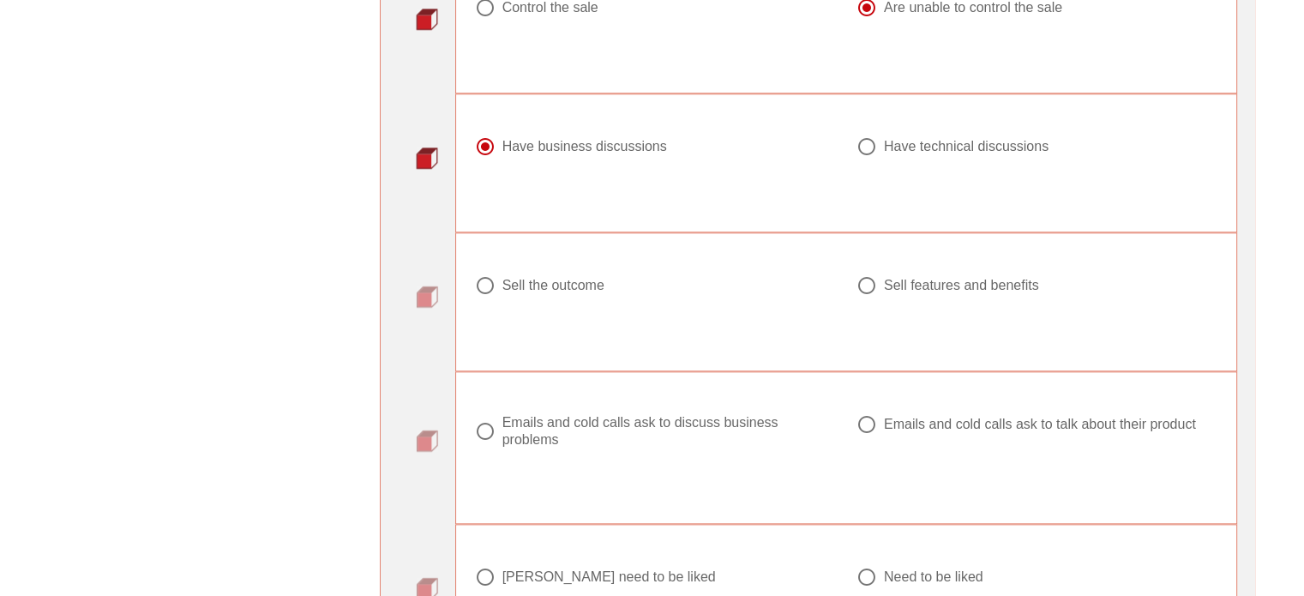
scroll to position [1794, 0]
click at [576, 277] on div "Sell the outcome" at bounding box center [553, 281] width 102 height 17
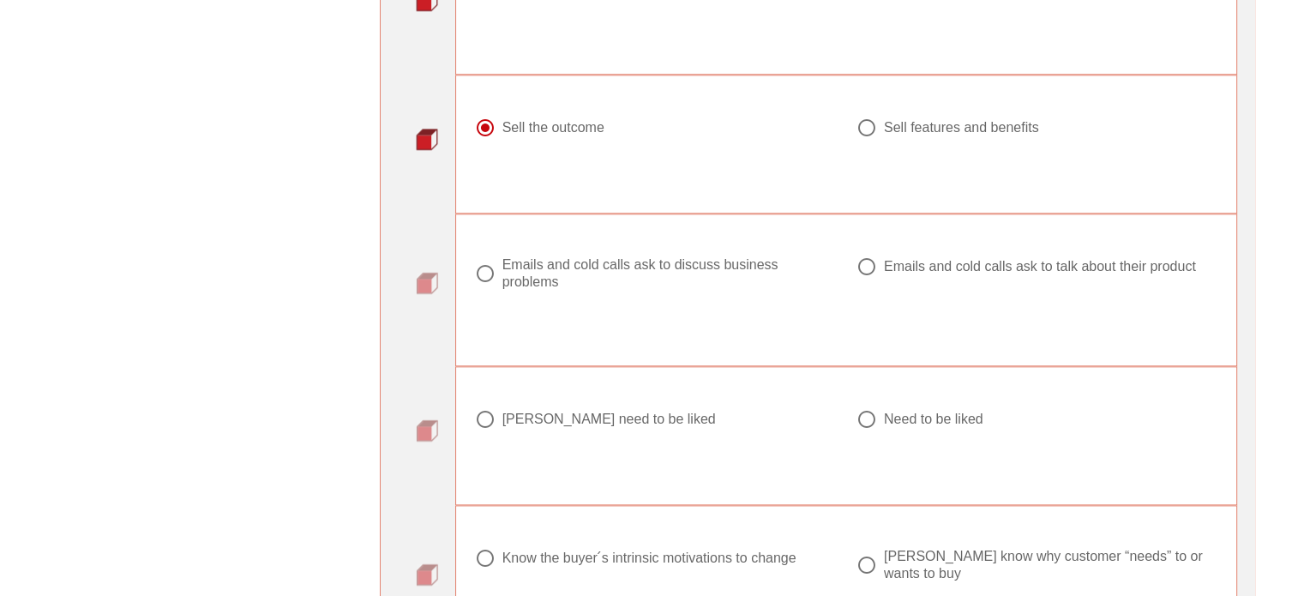
scroll to position [1948, 0]
click at [912, 146] on div at bounding box center [1037, 148] width 361 height 21
click at [924, 138] on div at bounding box center [1037, 148] width 361 height 21
click at [941, 126] on div "Sell features and benefits" at bounding box center [961, 127] width 155 height 17
radio input "false"
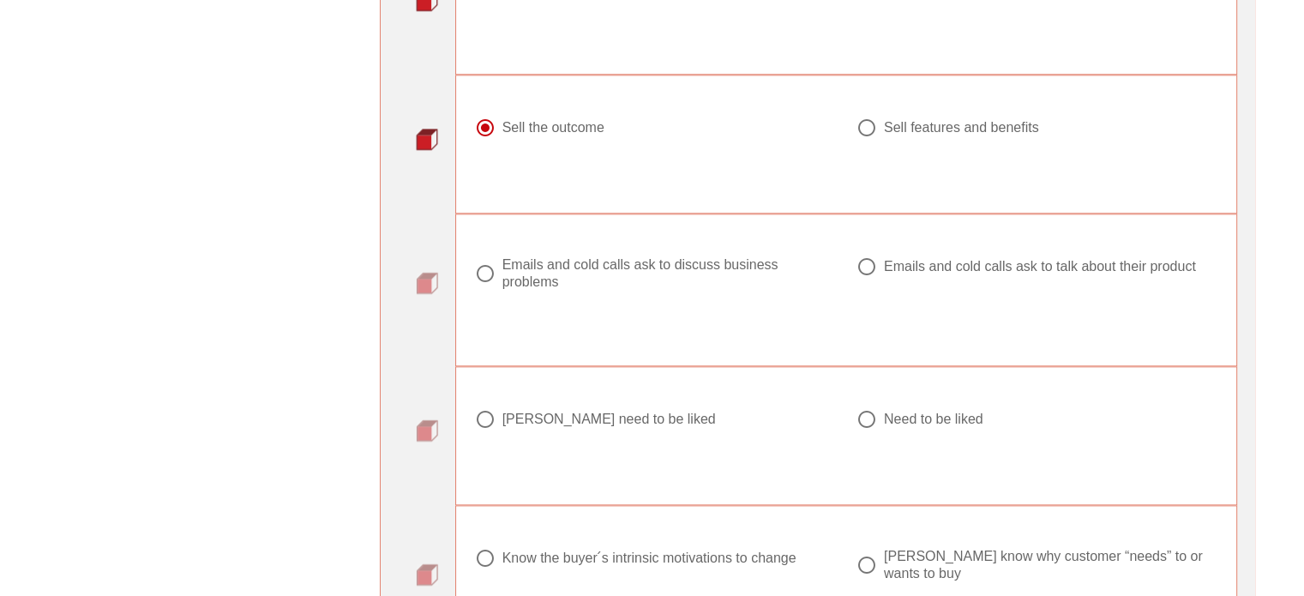
radio input "true"
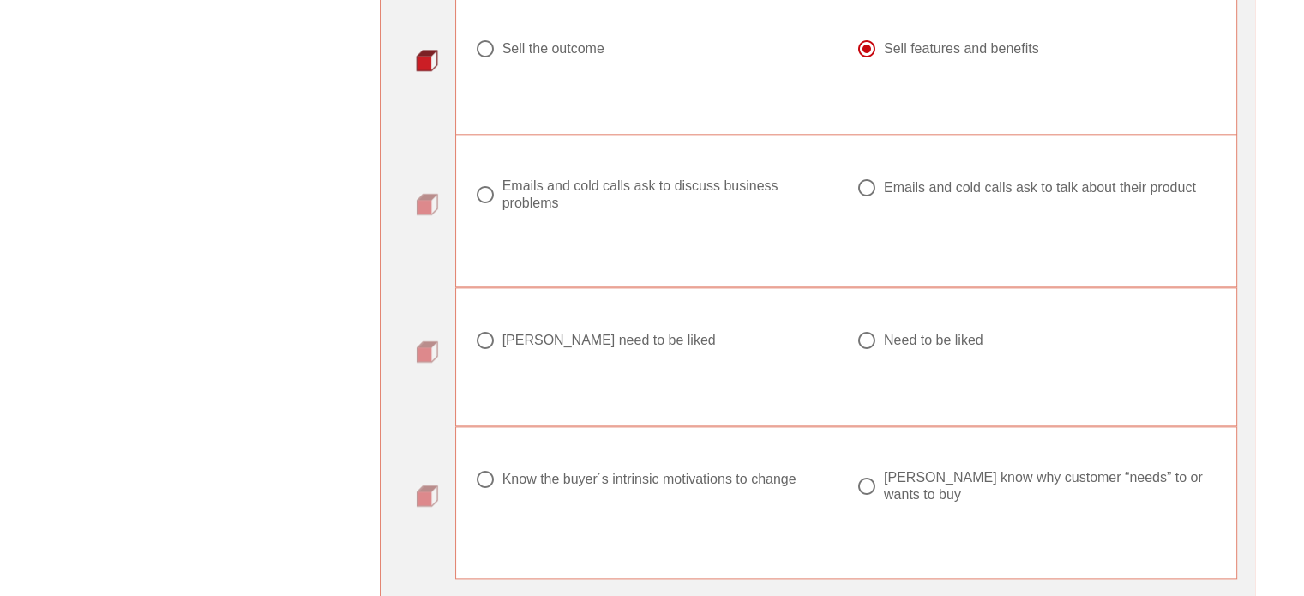
scroll to position [2027, 0]
click at [751, 186] on div "Emails and cold calls ask to discuss business problems" at bounding box center [662, 194] width 320 height 34
radio input "true"
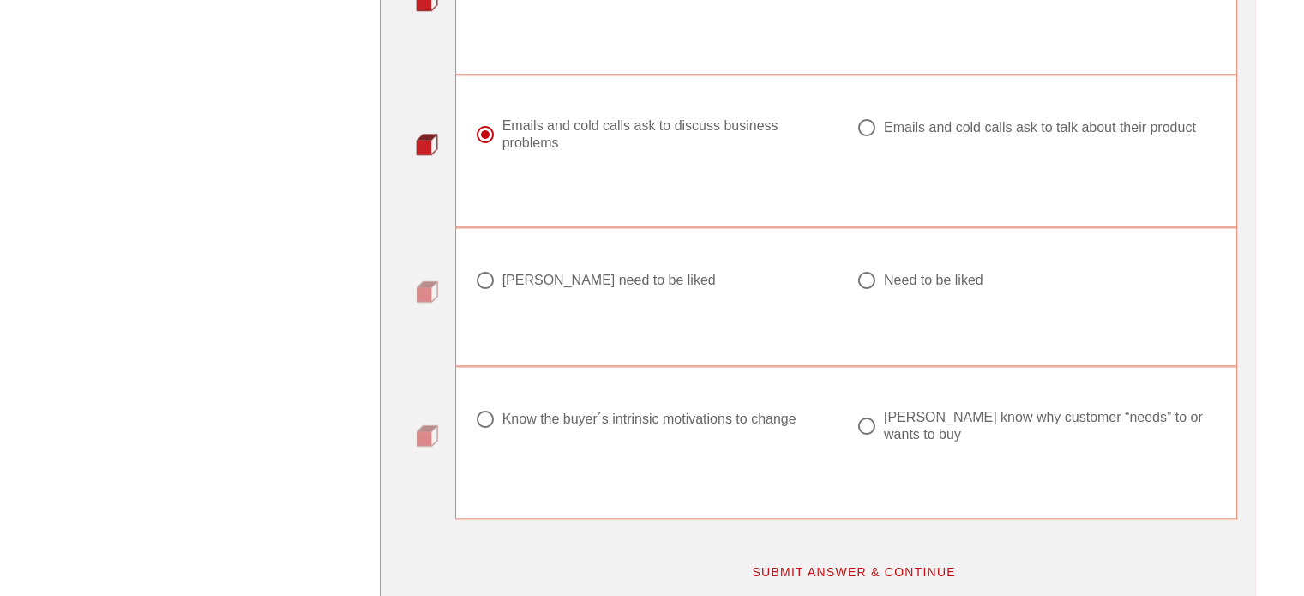
click at [631, 282] on div "Don ́t need to be liked" at bounding box center [608, 280] width 213 height 17
radio input "true"
click at [735, 416] on div "Know the buyer ́s intrinsic motivations to change" at bounding box center [649, 419] width 294 height 17
radio input "true"
click at [821, 565] on span "SUBMIT ANSWER & CONTINUE" at bounding box center [853, 572] width 205 height 14
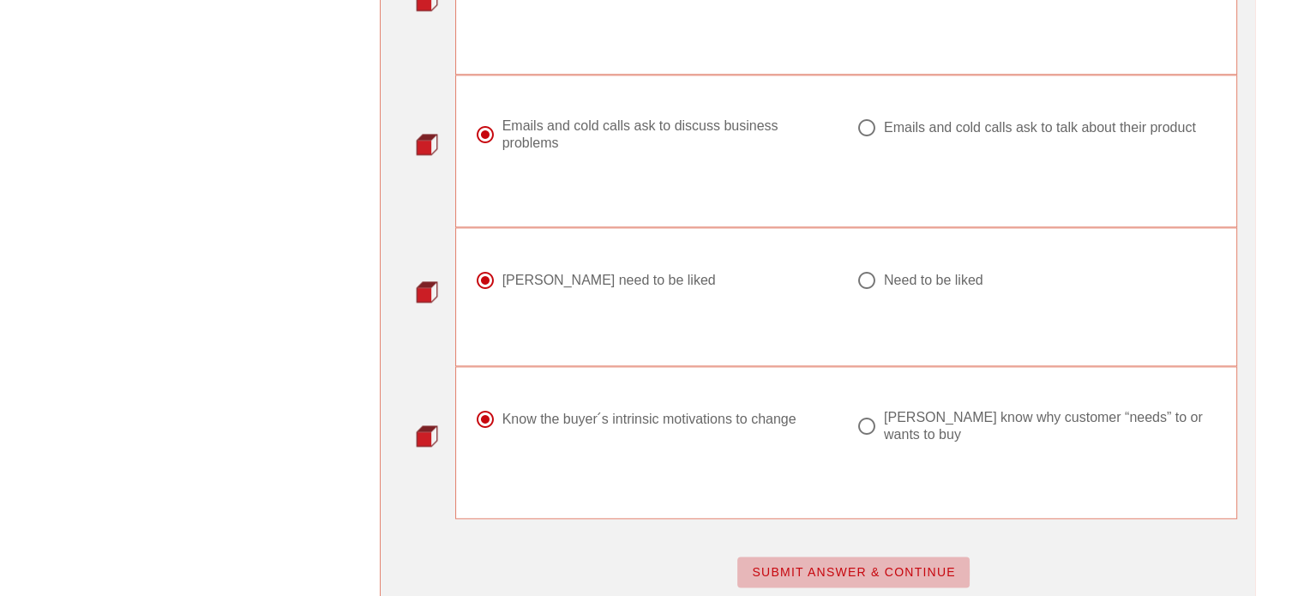
scroll to position [0, 0]
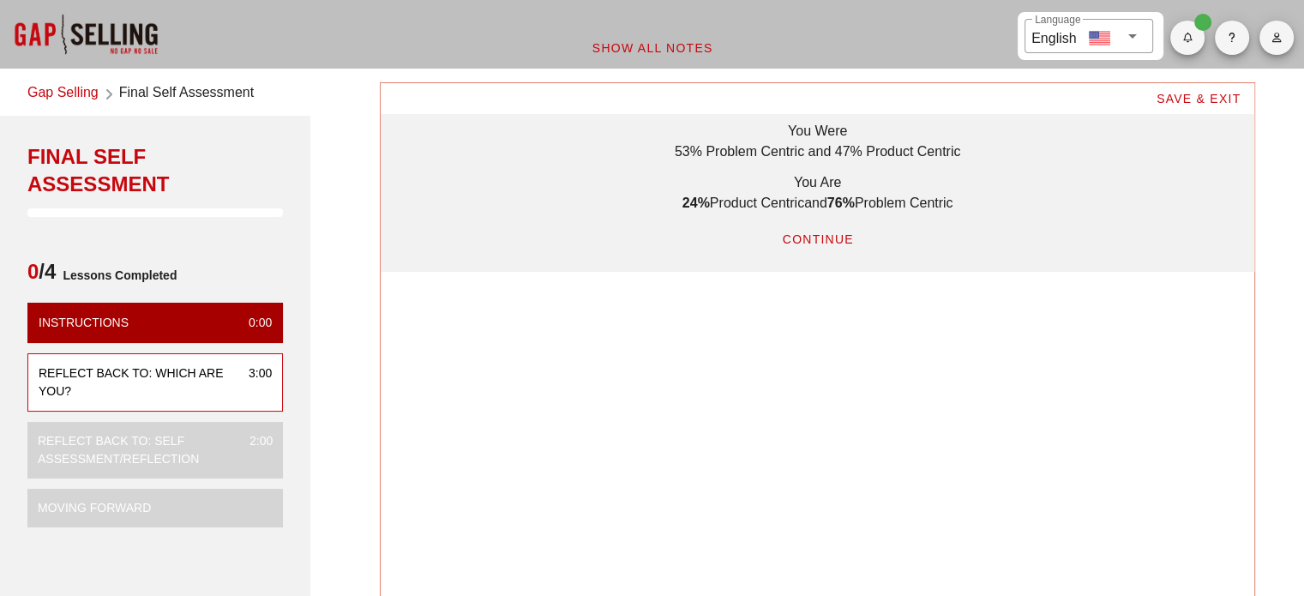
click at [850, 238] on span "CONTINUE" at bounding box center [817, 239] width 72 height 14
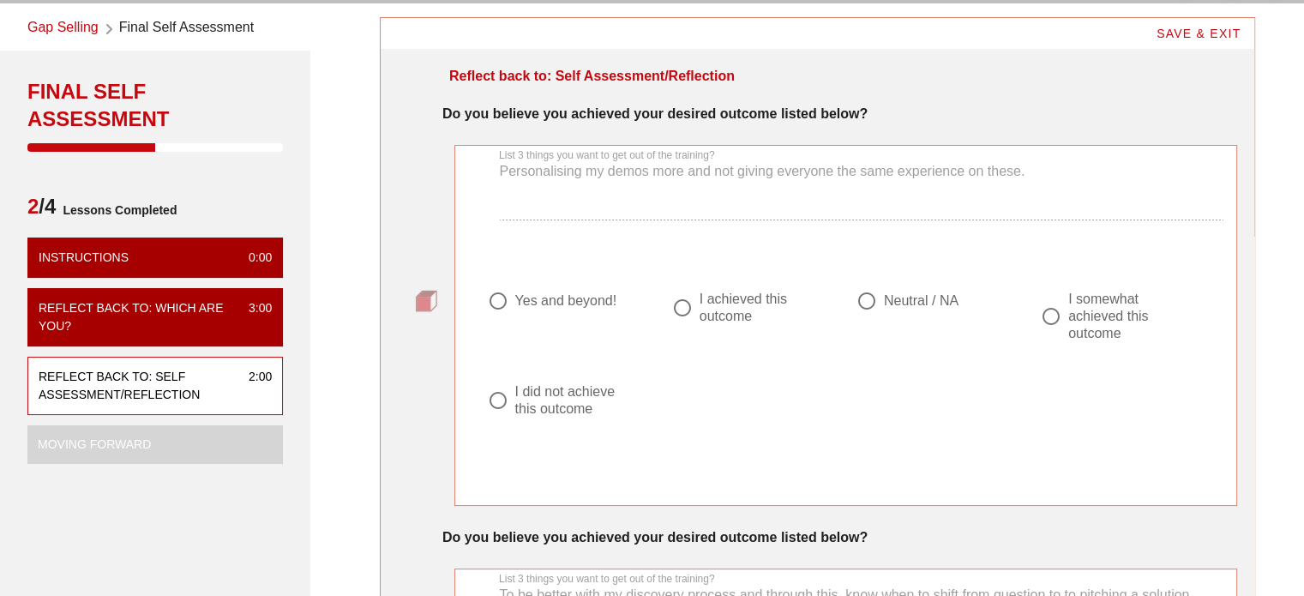
scroll to position [67, 0]
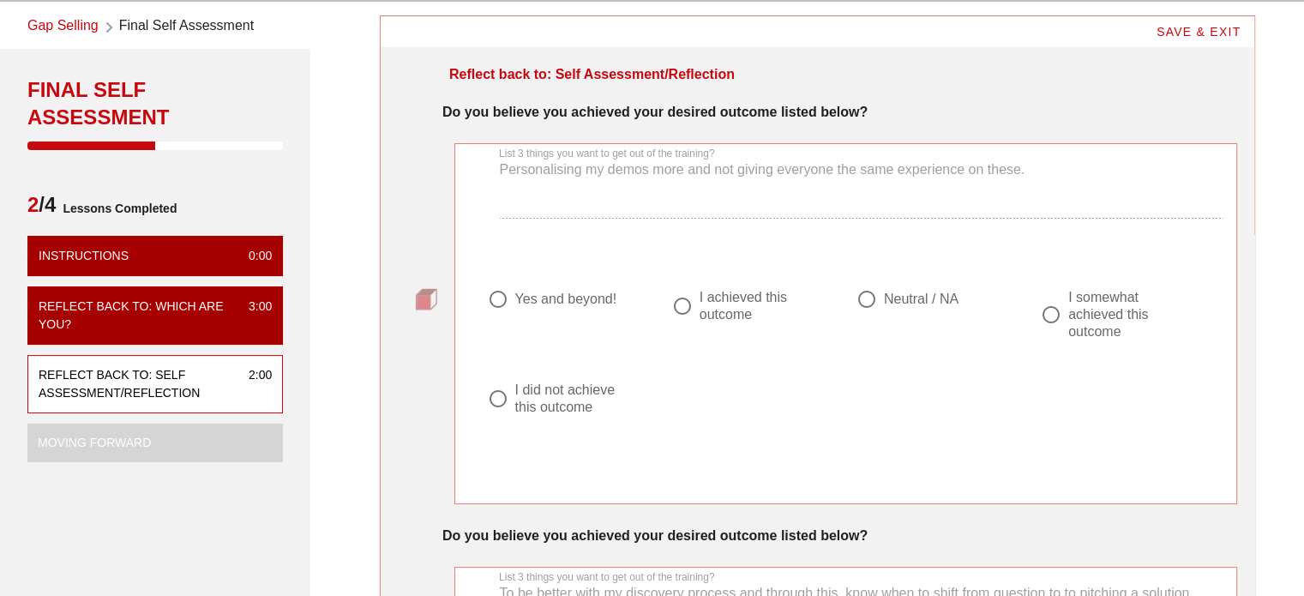
click at [1068, 310] on div "I somewhat achieved this outcome" at bounding box center [1129, 314] width 123 height 51
radio input "true"
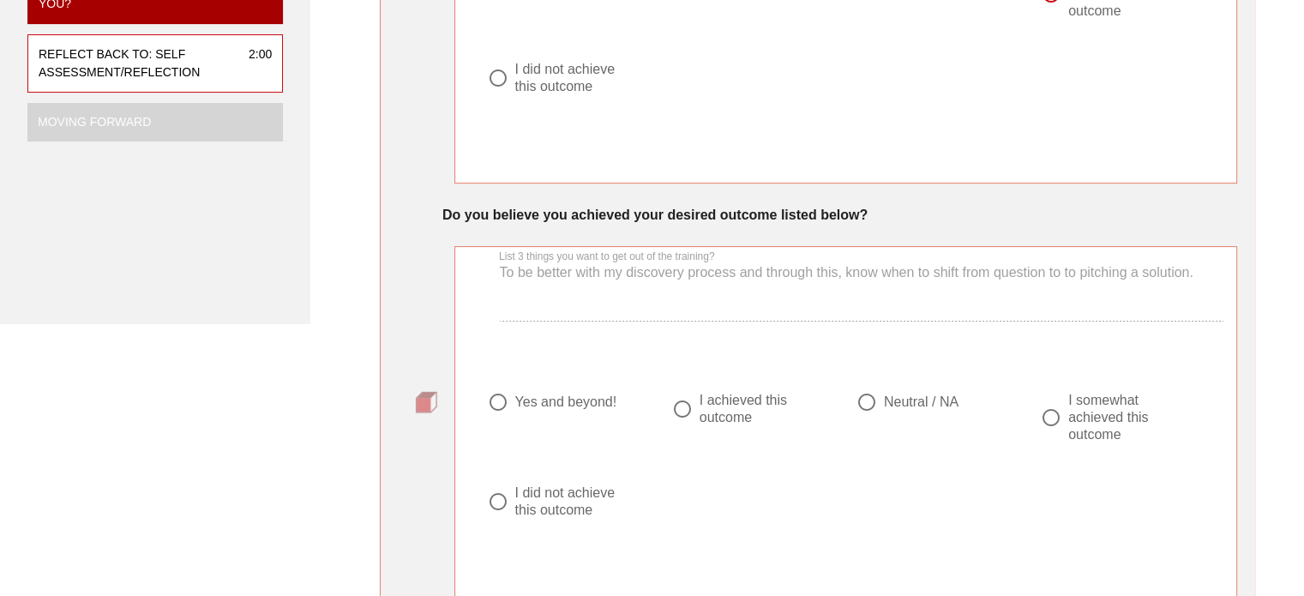
scroll to position [441, 0]
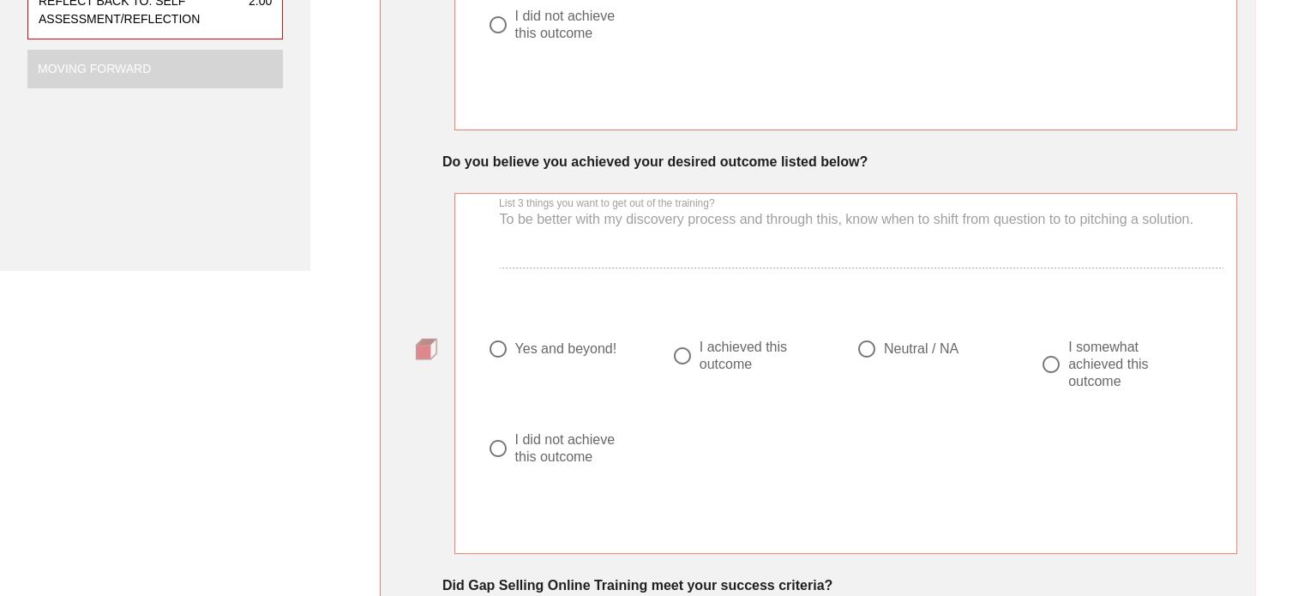
click at [740, 367] on div "I achieved this outcome" at bounding box center [761, 356] width 123 height 34
radio input "true"
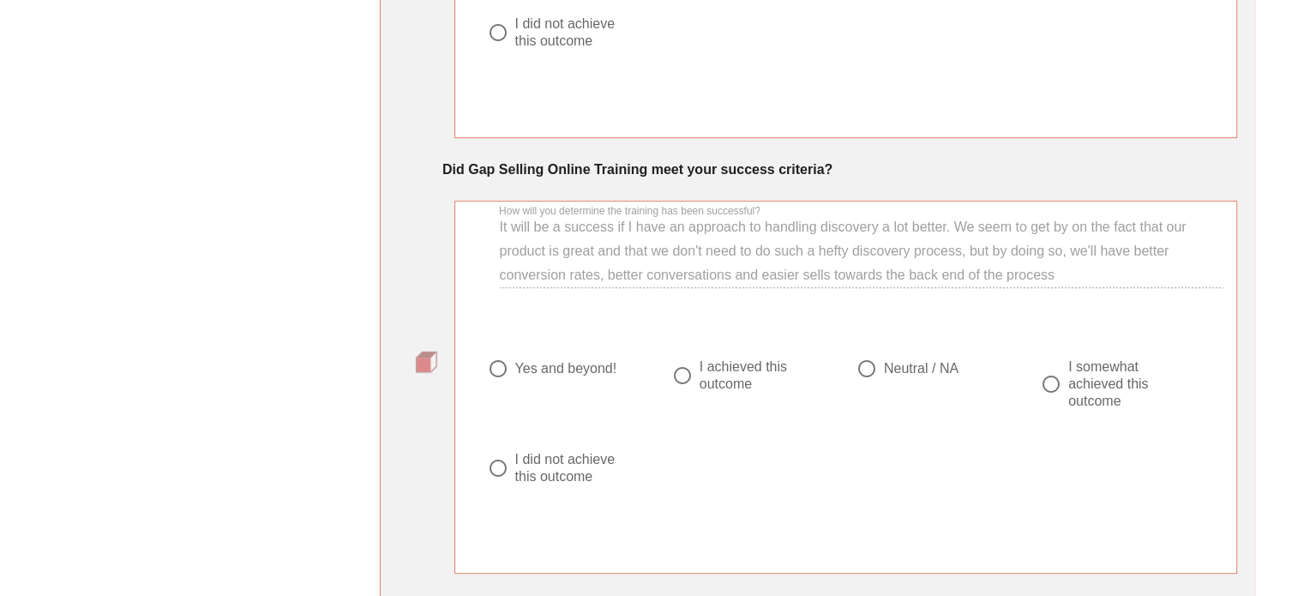
scroll to position [856, 0]
click at [741, 383] on div "I achieved this outcome" at bounding box center [761, 376] width 123 height 34
radio input "true"
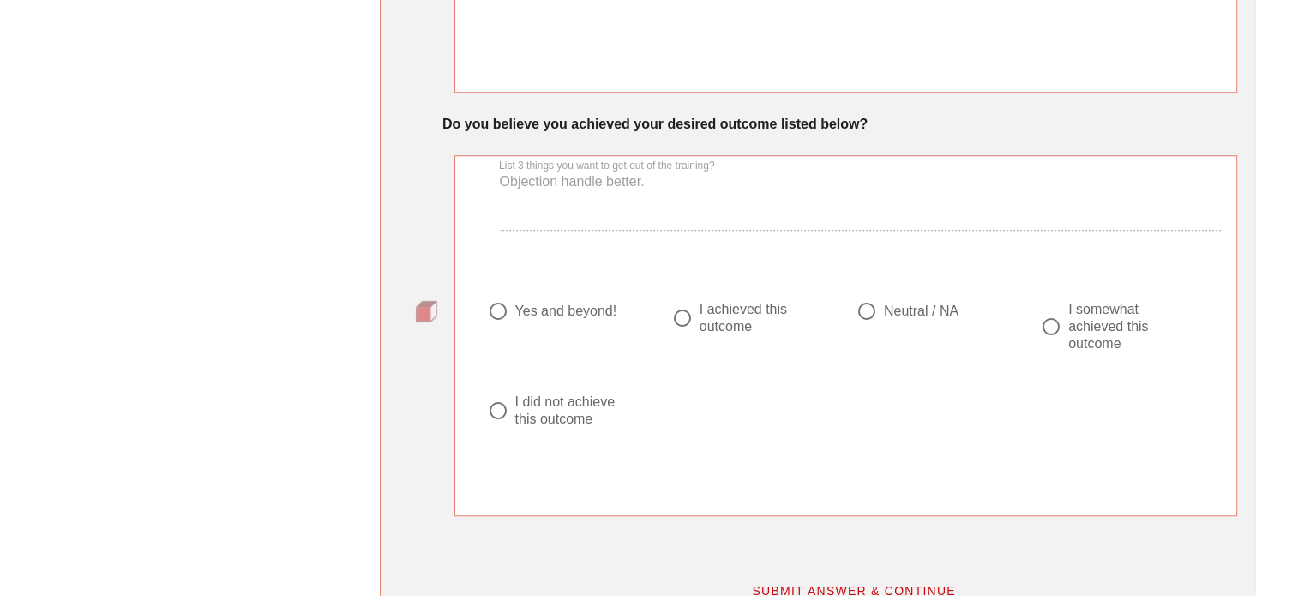
scroll to position [1337, 0]
click at [580, 416] on div "I did not achieve this outcome" at bounding box center [575, 411] width 123 height 34
radio input "true"
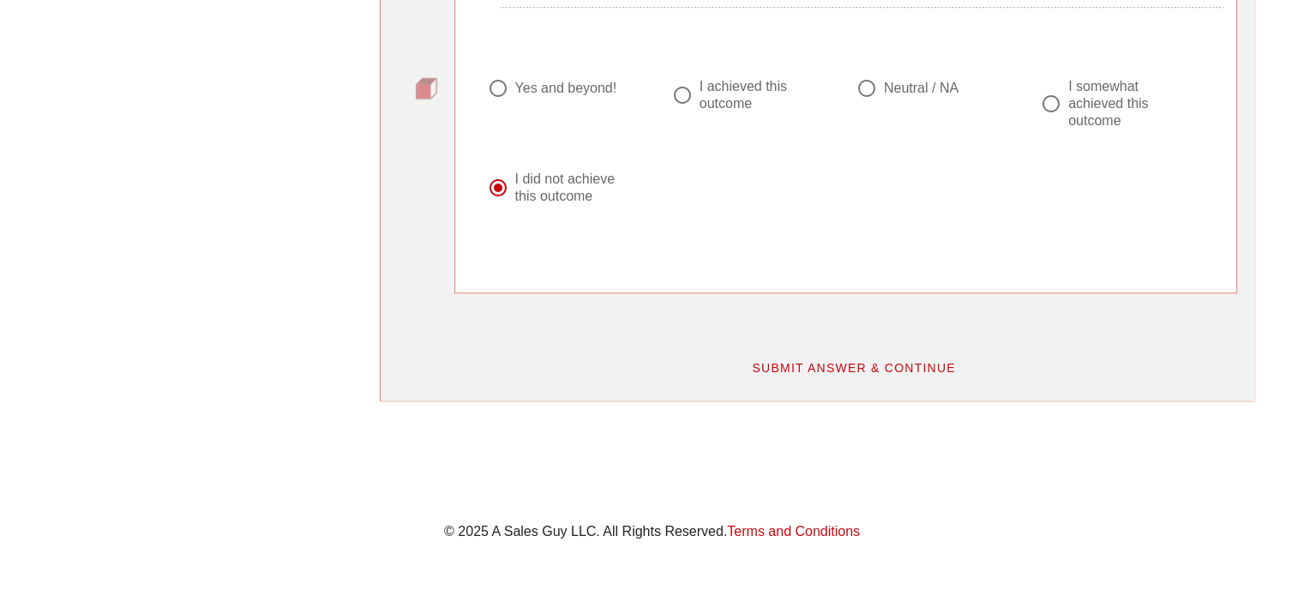
scroll to position [1564, 0]
click at [834, 371] on button "SUBMIT ANSWER & CONTINUE" at bounding box center [853, 364] width 232 height 31
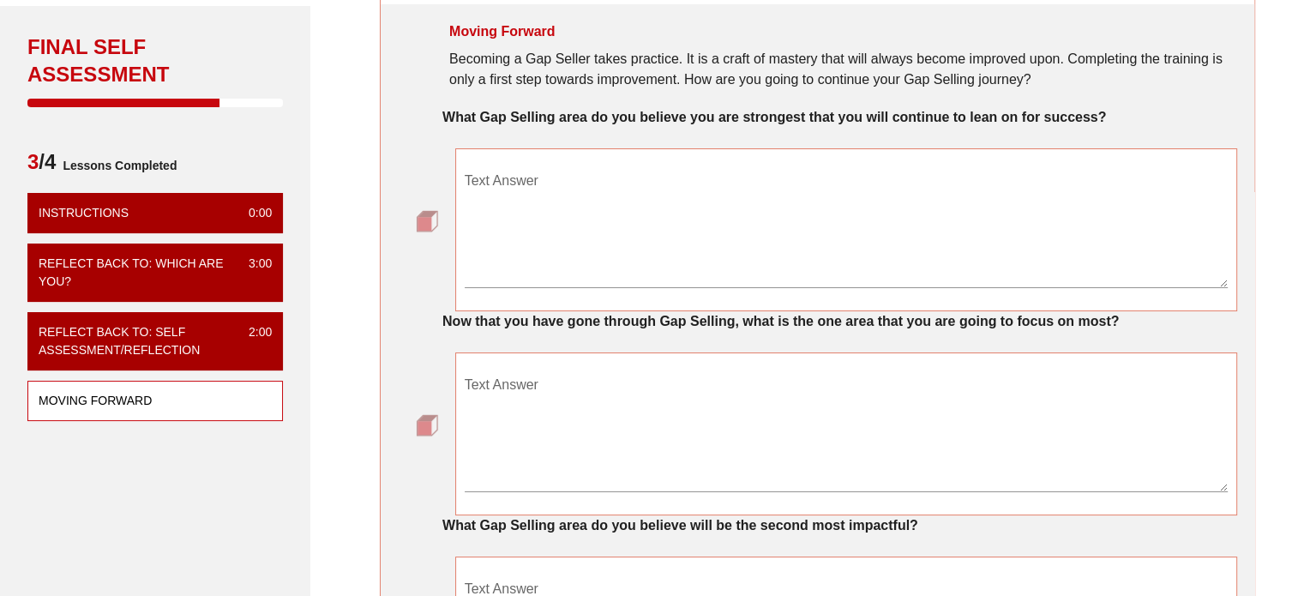
scroll to position [109, 0]
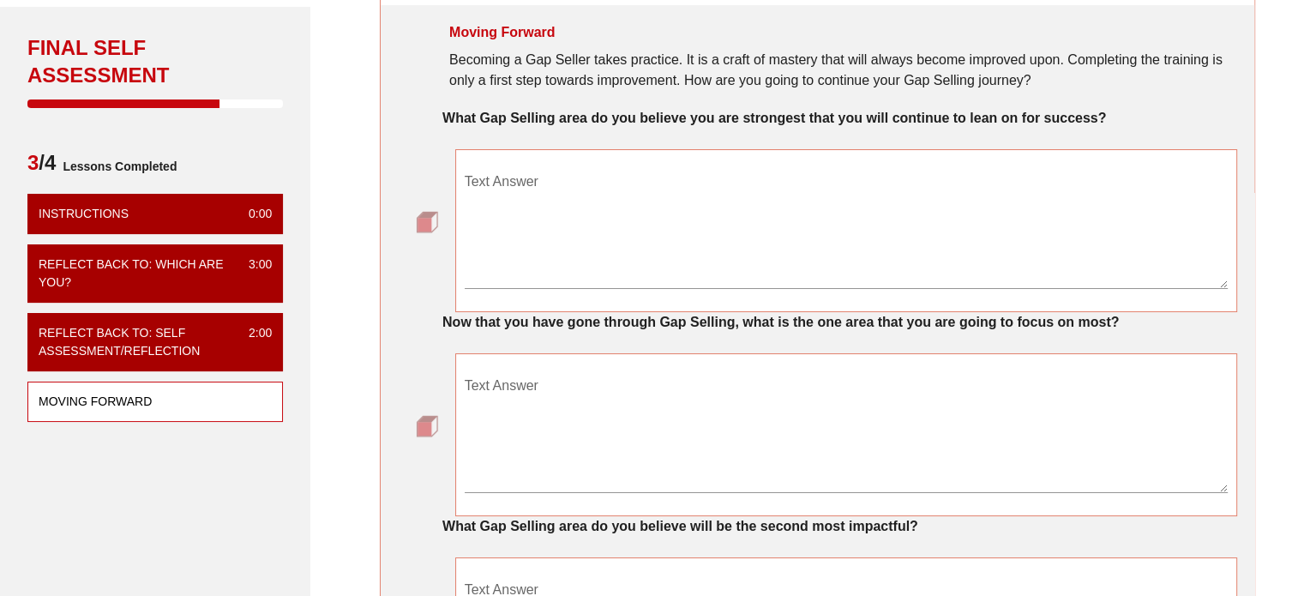
click at [926, 254] on textarea "Text Answer" at bounding box center [847, 228] width 764 height 120
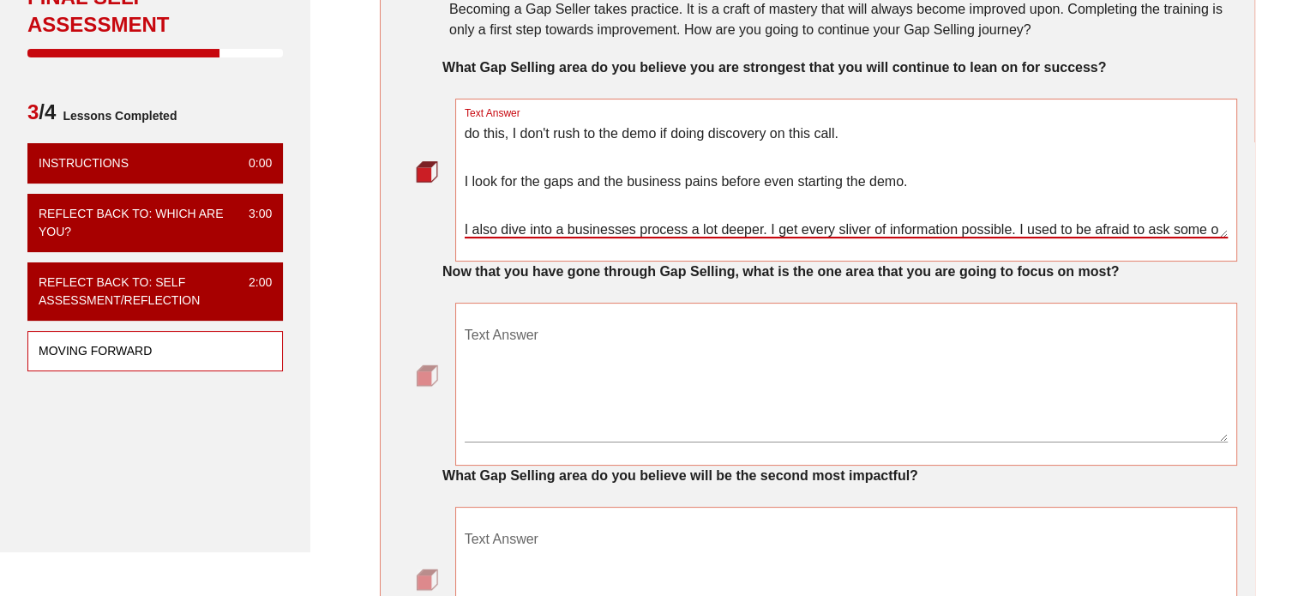
scroll to position [44, 0]
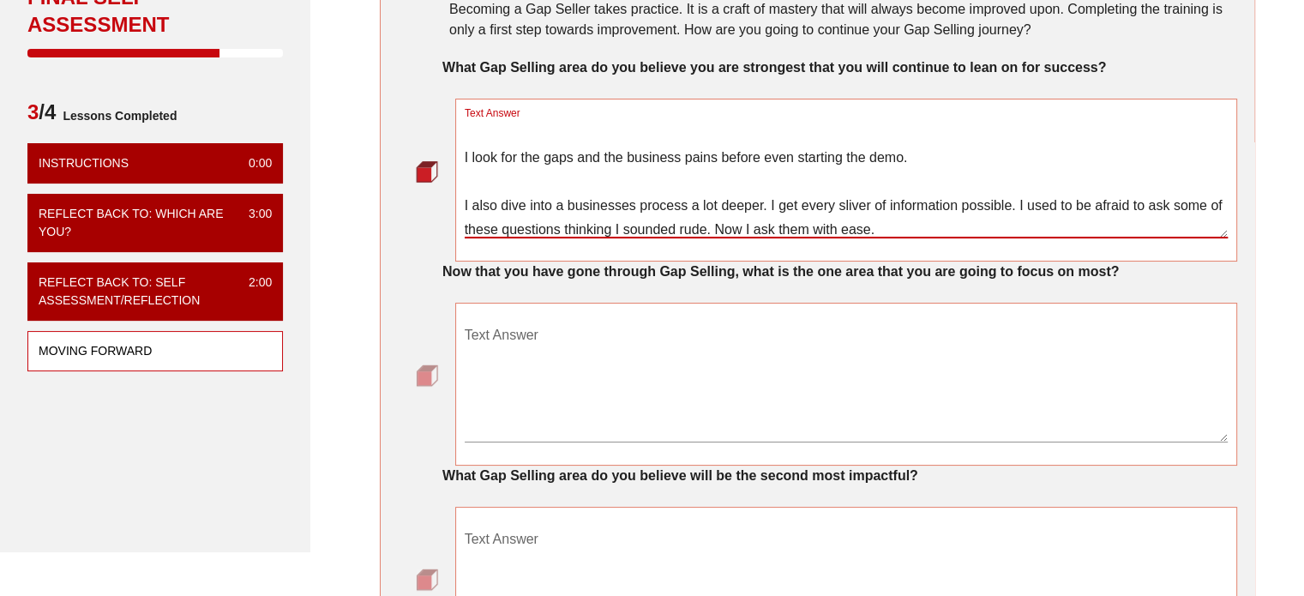
type textarea "The discovery. One thing that Keenan taught was to split this and the demo into…"
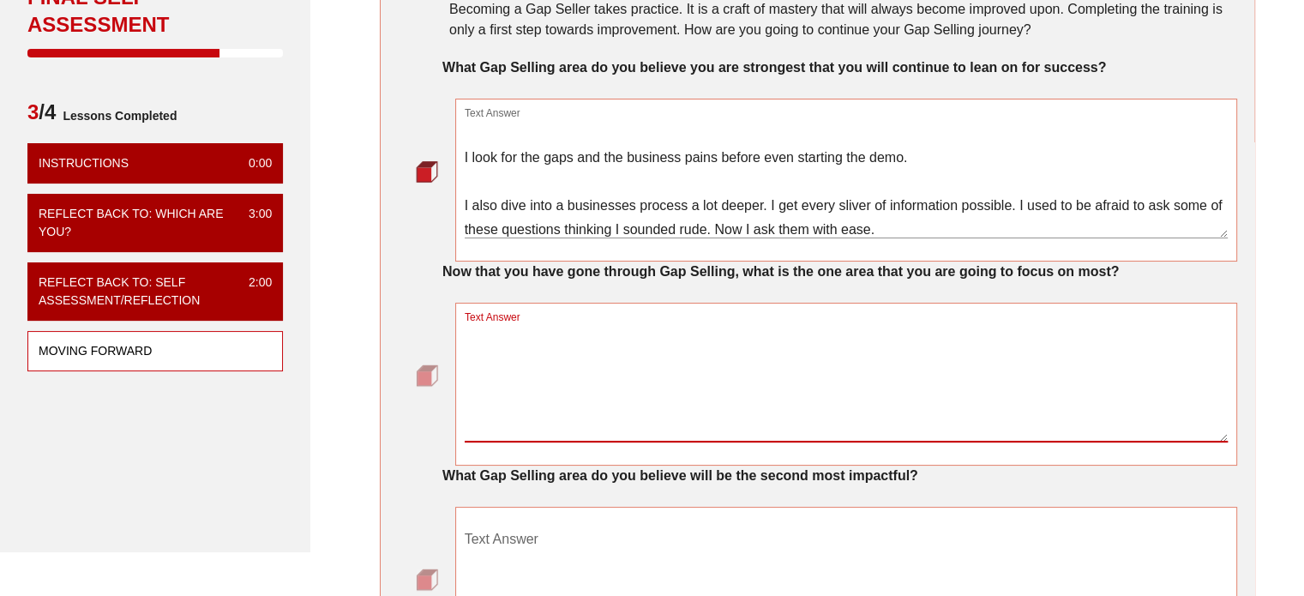
click at [945, 380] on textarea "Text Answer" at bounding box center [847, 382] width 764 height 120
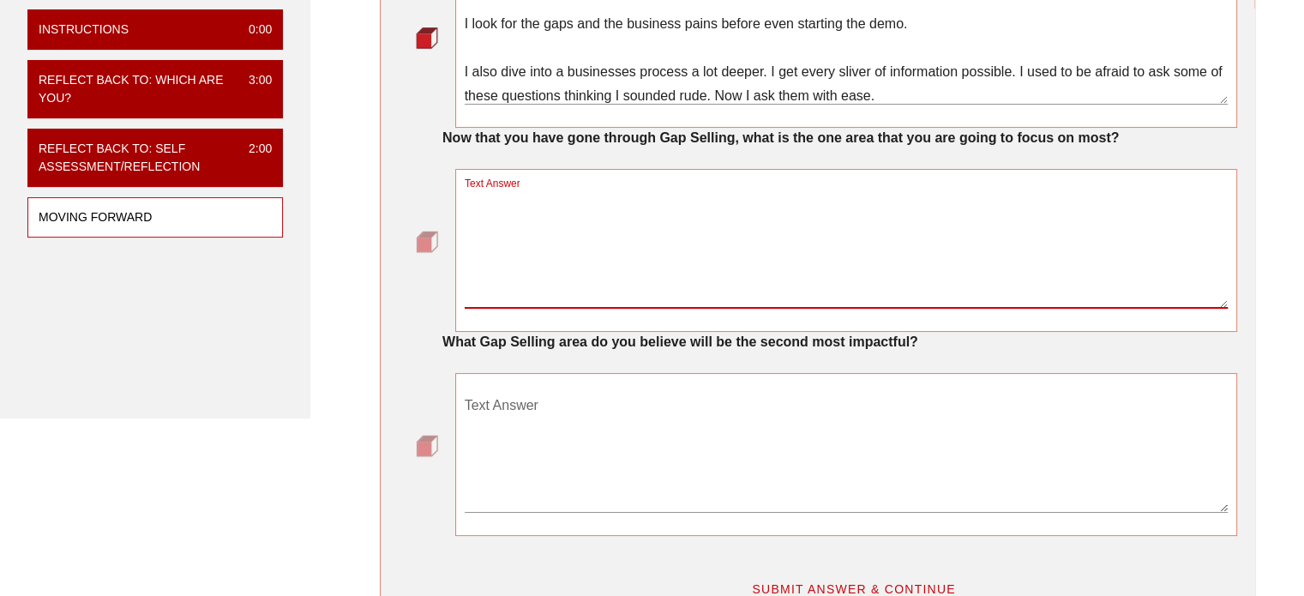
scroll to position [295, 0]
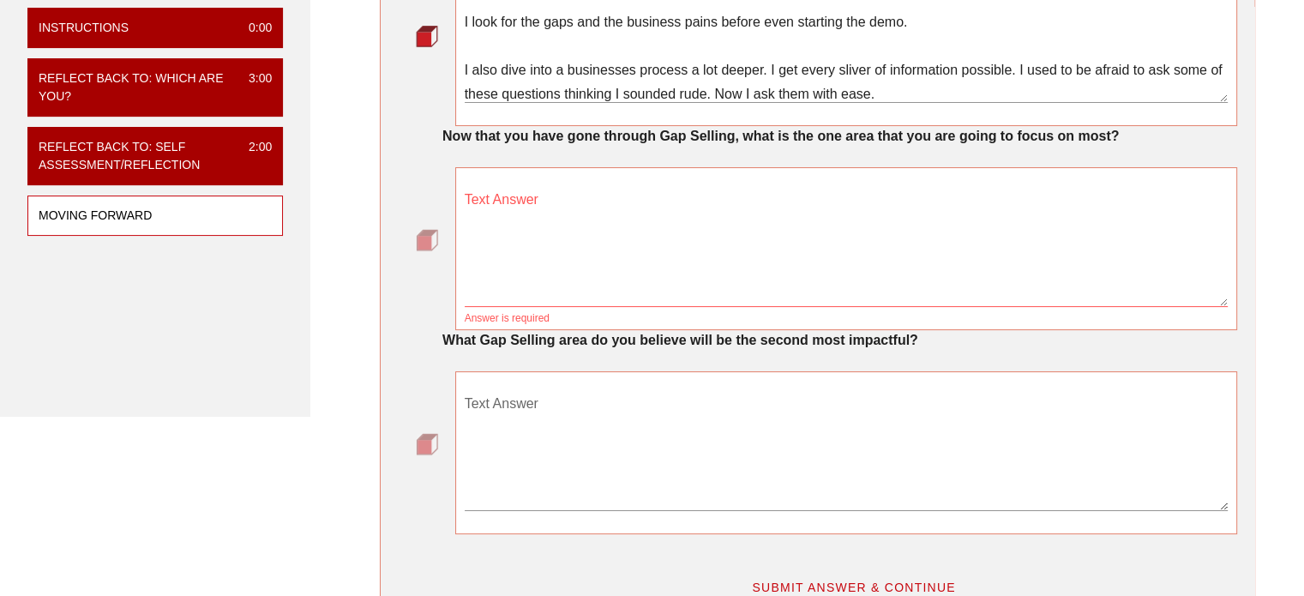
click at [962, 372] on div "Text Answer" at bounding box center [846, 452] width 783 height 163
click at [851, 222] on textarea "Text Answer" at bounding box center [847, 246] width 764 height 120
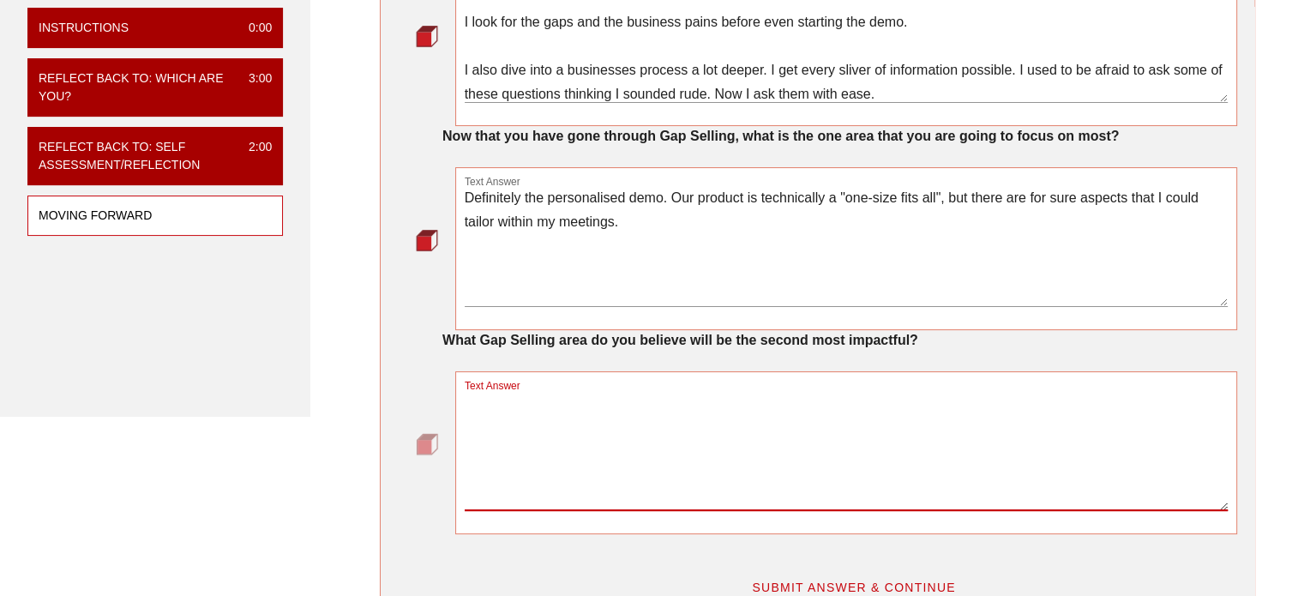
click at [813, 414] on textarea "Text Answer" at bounding box center [847, 450] width 764 height 120
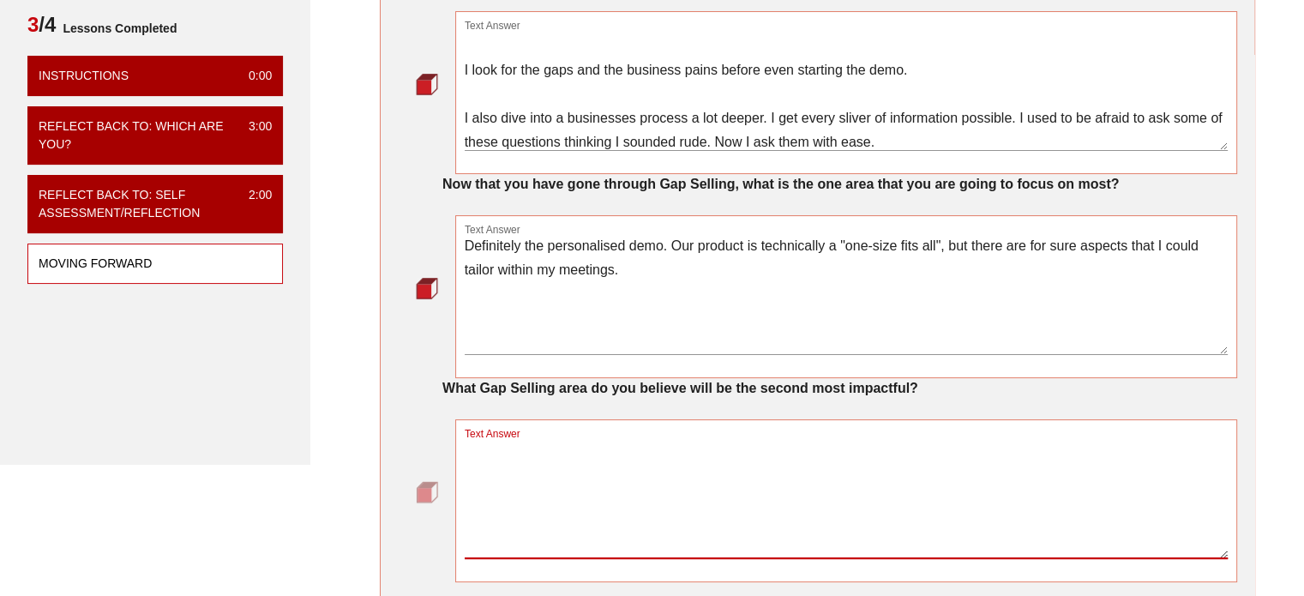
scroll to position [246, 0]
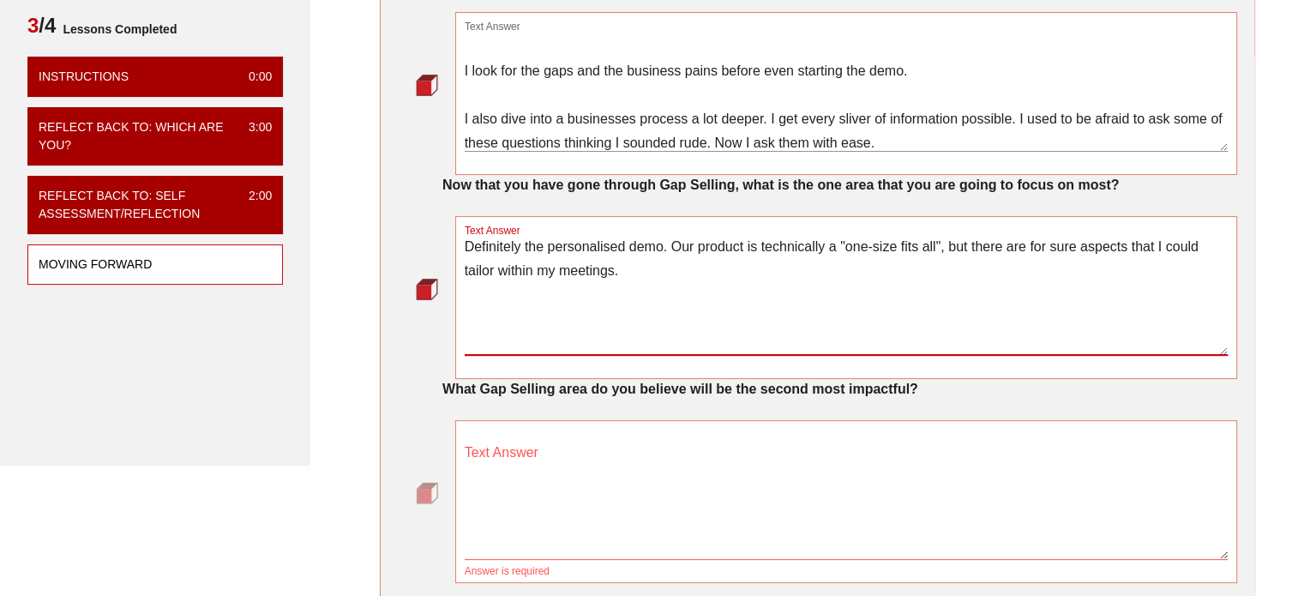
click at [864, 291] on textarea "Definitely the personalised demo. Our product is technically a "one-size fits a…" at bounding box center [847, 295] width 764 height 120
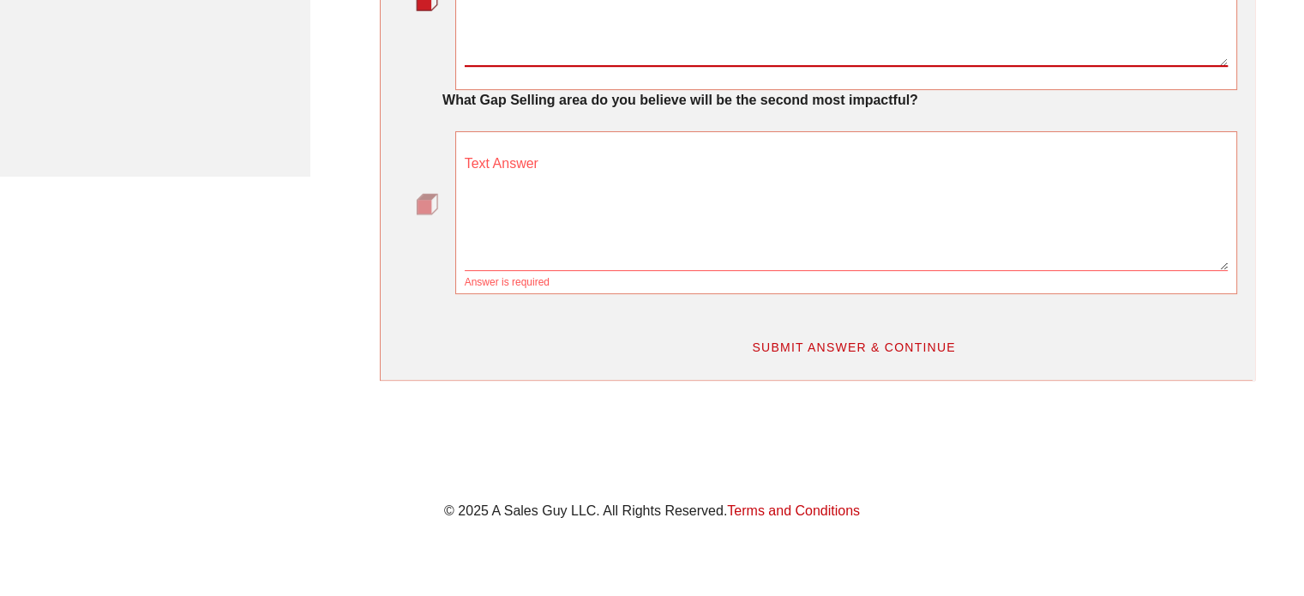
scroll to position [534, 0]
type textarea "Definitely the personalised demo. Our product is technically a "one-size fits a…"
click at [871, 231] on textarea "Text Answer" at bounding box center [847, 211] width 764 height 120
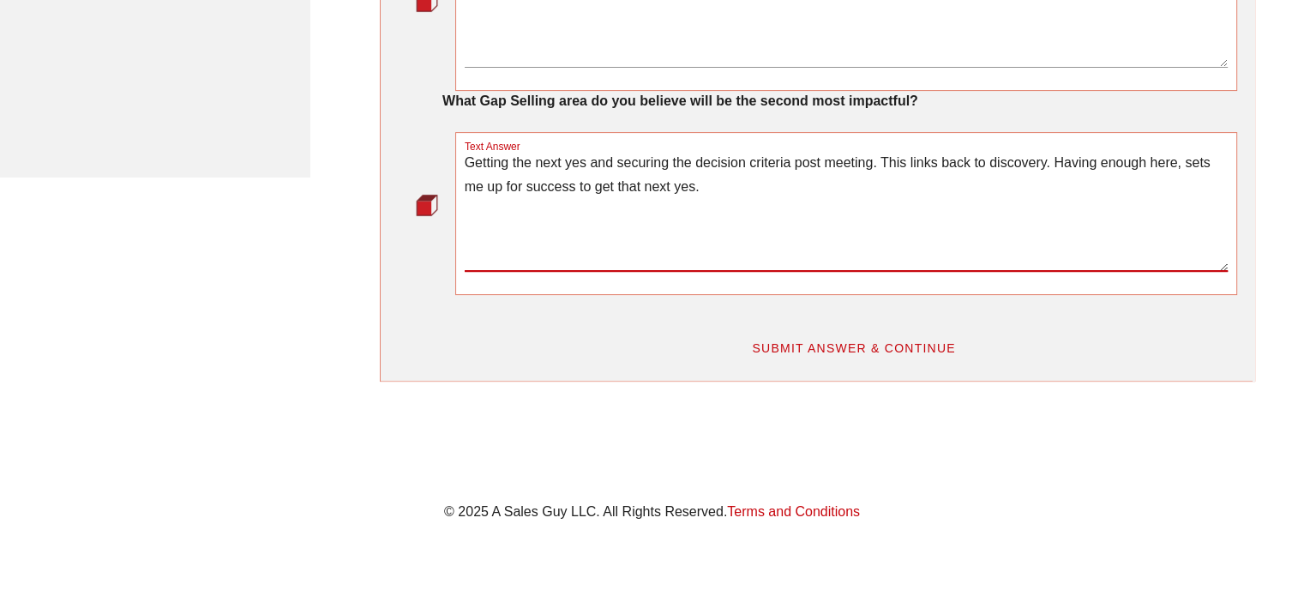
type textarea "Getting the next yes and securing the decision criteria post meeting. This link…"
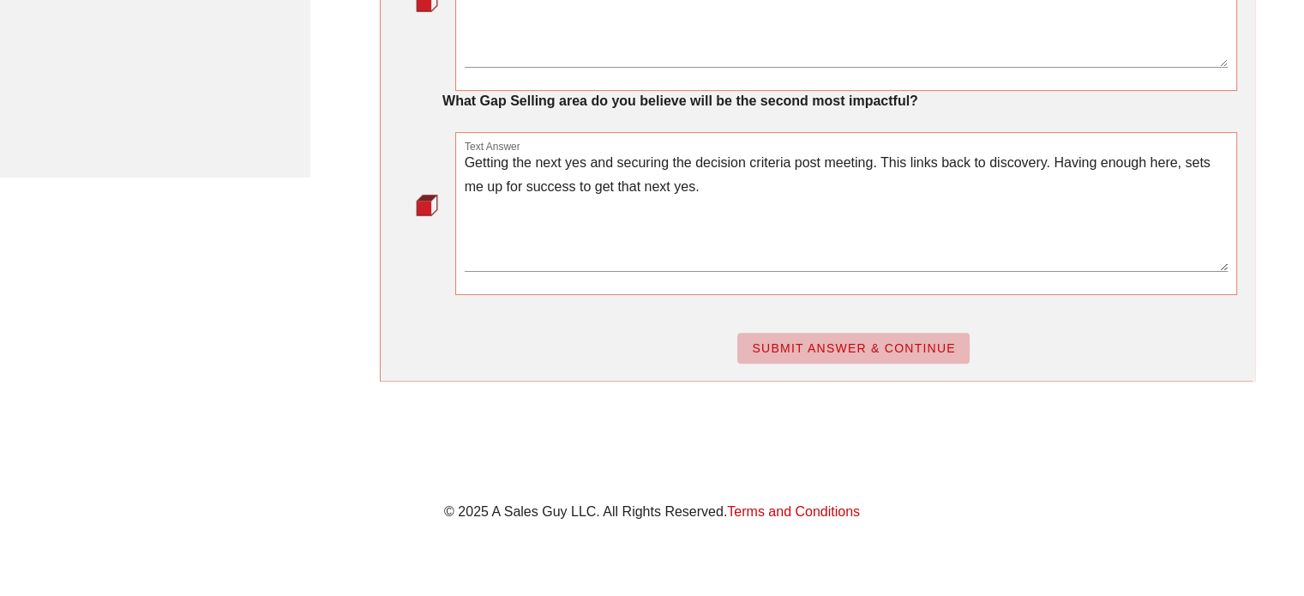
click at [864, 341] on span "SUBMIT ANSWER & CONTINUE" at bounding box center [853, 348] width 205 height 14
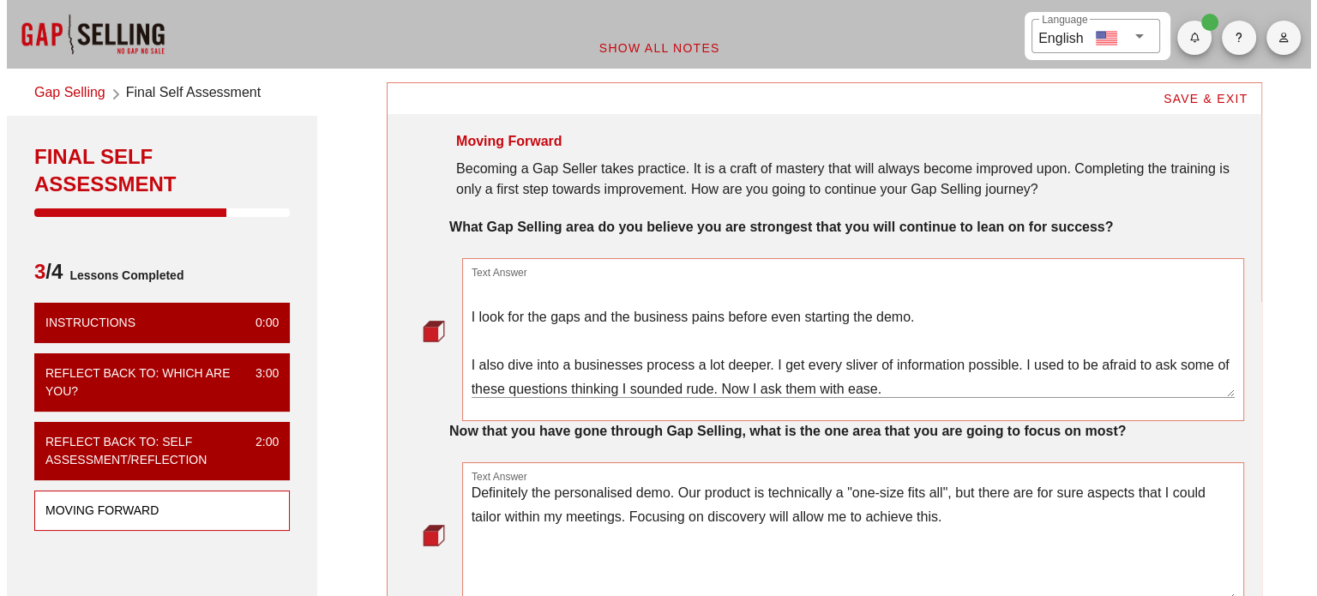
scroll to position [130, 0]
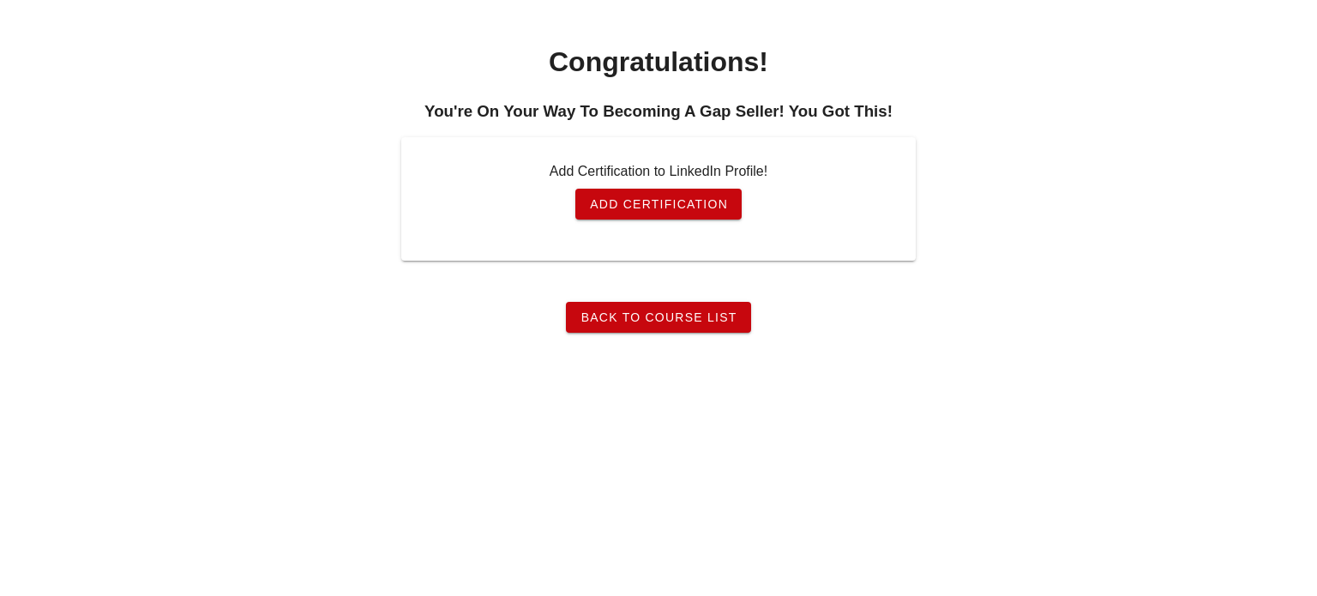
click at [718, 199] on span "Add Certification" at bounding box center [658, 204] width 139 height 14
click at [700, 323] on span "Back To Course List" at bounding box center [658, 317] width 157 height 14
